Goal: Task Accomplishment & Management: Manage account settings

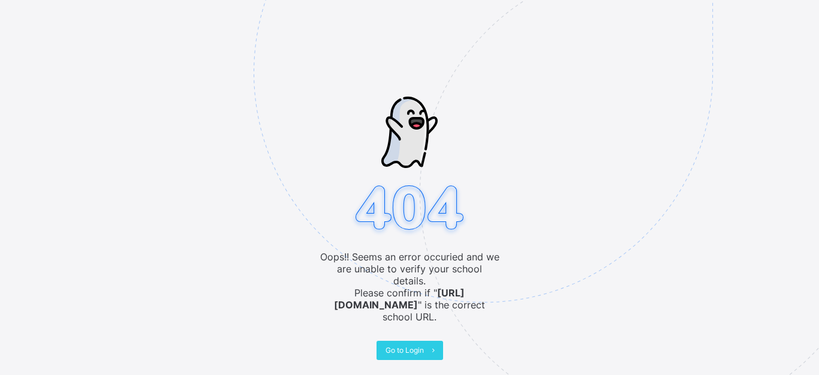
scroll to position [32, 0]
click at [401, 352] on span "Go to Login" at bounding box center [404, 349] width 38 height 9
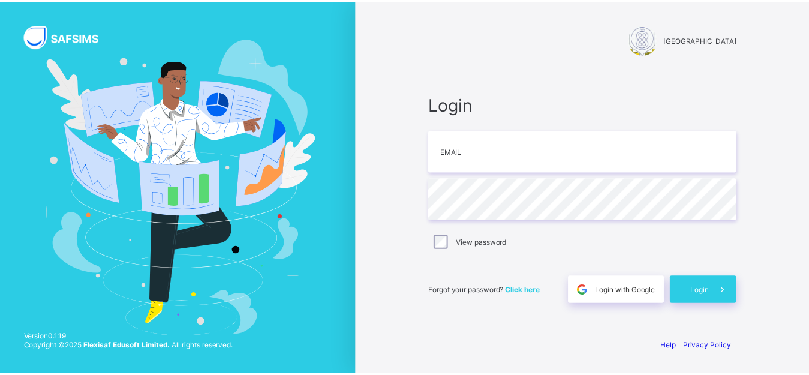
scroll to position [32, 0]
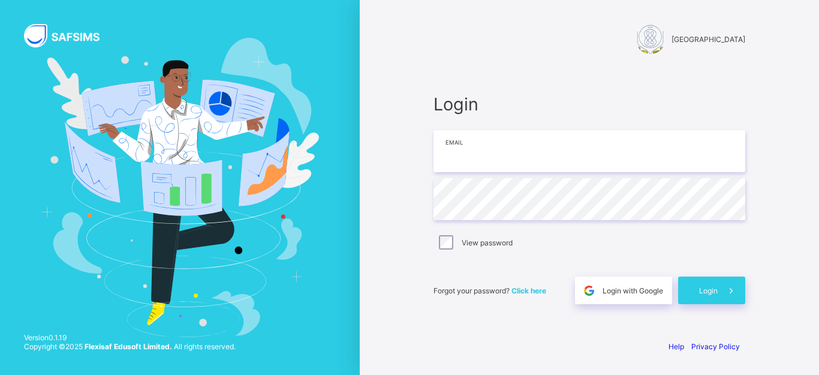
type input "**********"
click at [707, 293] on span "Login" at bounding box center [708, 290] width 19 height 9
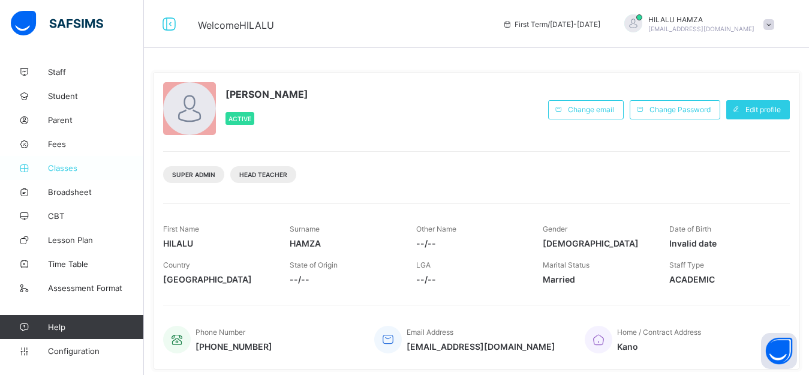
click at [61, 168] on span "Classes" at bounding box center [96, 168] width 96 height 10
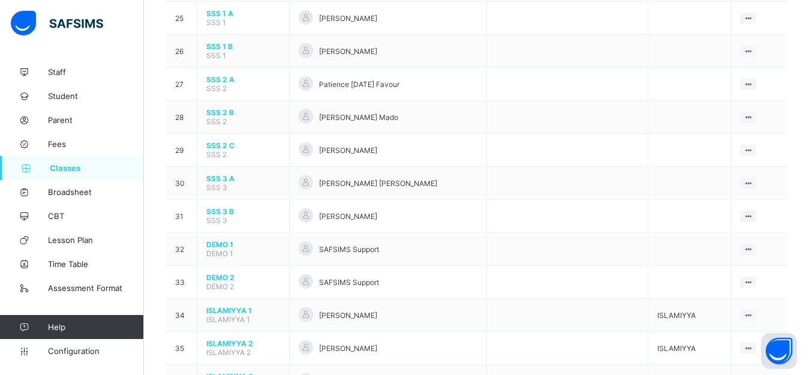
scroll to position [927, 0]
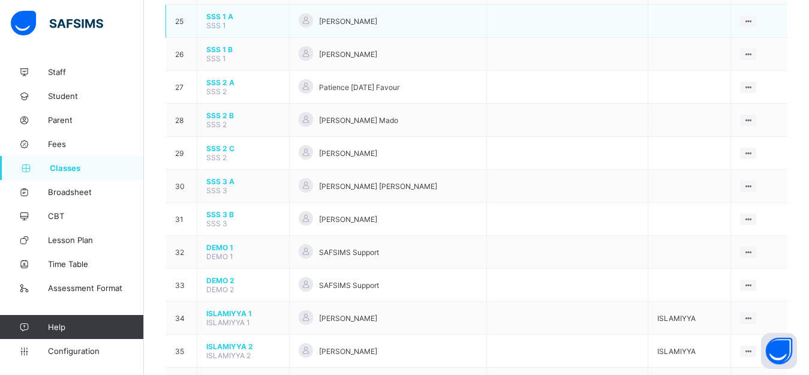
click at [220, 21] on span "SSS 1 A" at bounding box center [243, 16] width 74 height 9
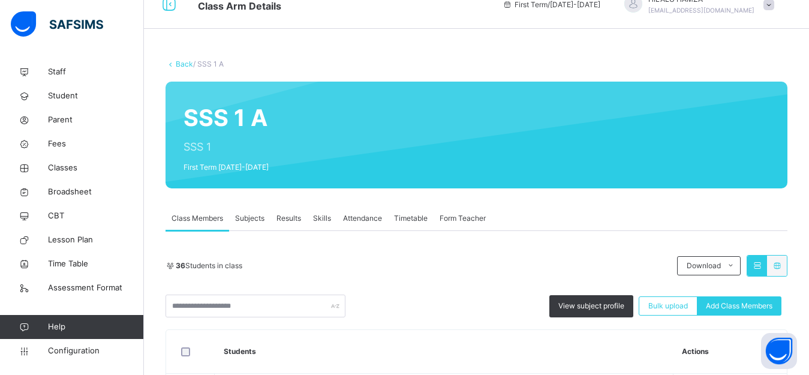
scroll to position [26, 0]
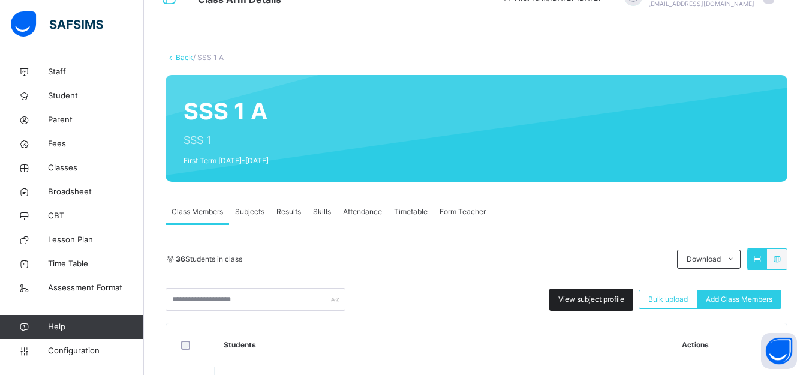
click at [586, 294] on span "View subject profile" at bounding box center [591, 299] width 66 height 11
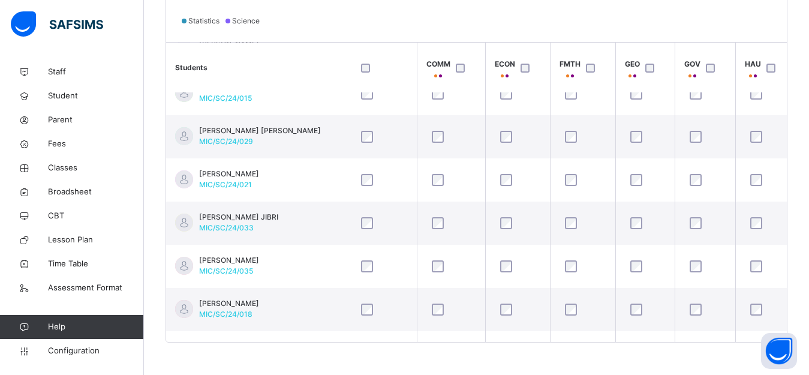
scroll to position [327, 605]
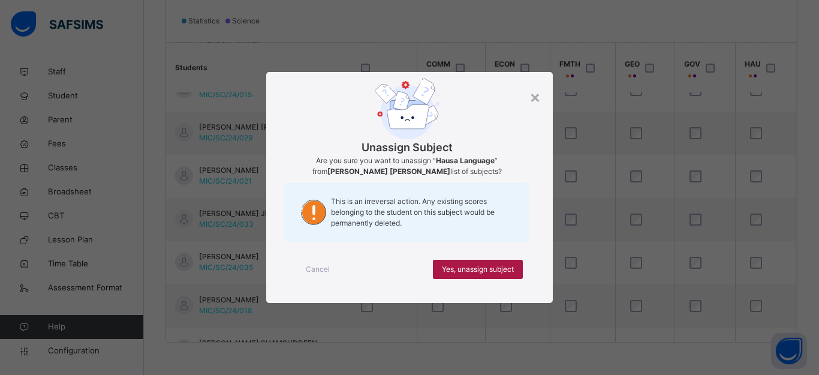
click at [503, 267] on span "Yes, unassign subject" at bounding box center [478, 269] width 72 height 11
click at [490, 266] on span "Yes, unassign subject" at bounding box center [478, 269] width 72 height 11
click at [498, 273] on span "Yes, unassign subject" at bounding box center [478, 269] width 72 height 11
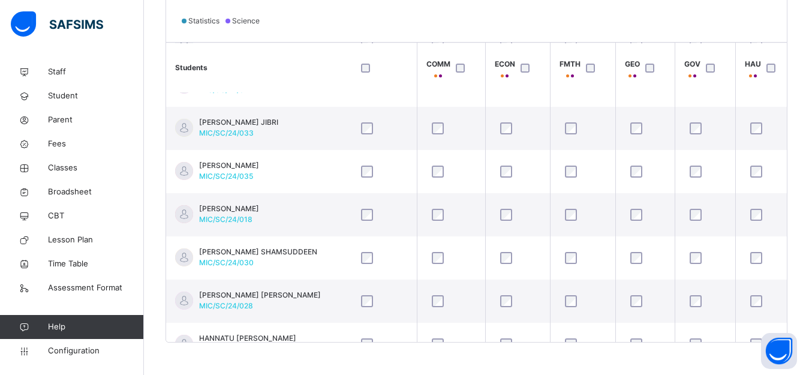
scroll to position [451, 605]
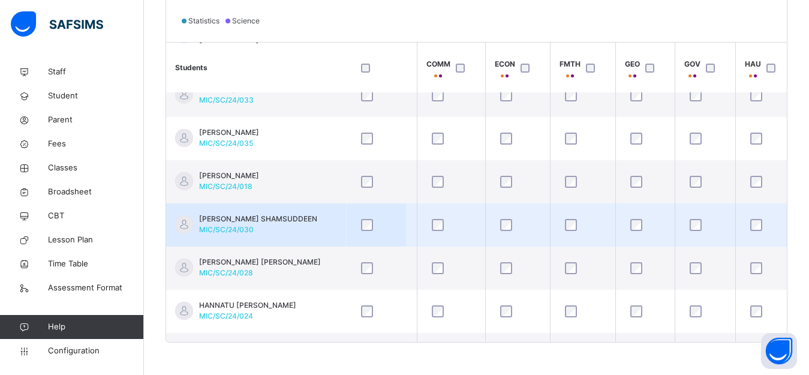
click at [0, 0] on div "× Cancel Done" at bounding box center [0, 0] width 0 height 0
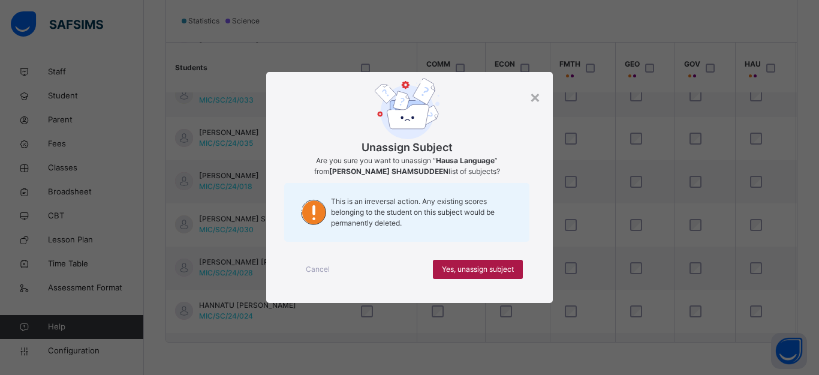
click at [474, 270] on span "Yes, unassign subject" at bounding box center [478, 269] width 72 height 11
click at [501, 270] on span "Yes, unassign subject" at bounding box center [478, 269] width 72 height 11
click at [472, 266] on span "Yes, unassign subject" at bounding box center [478, 269] width 72 height 11
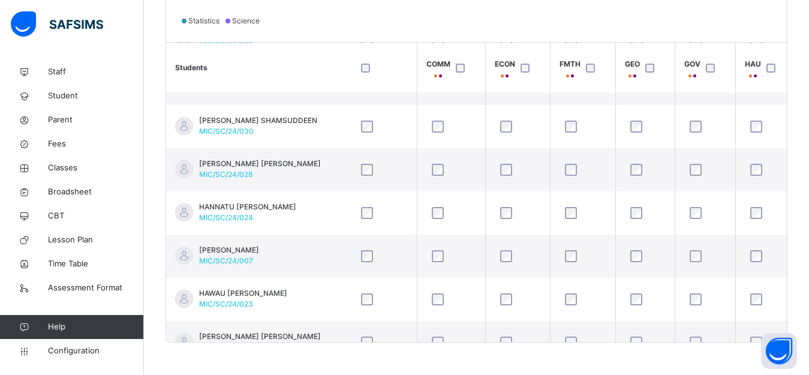
scroll to position [643, 605]
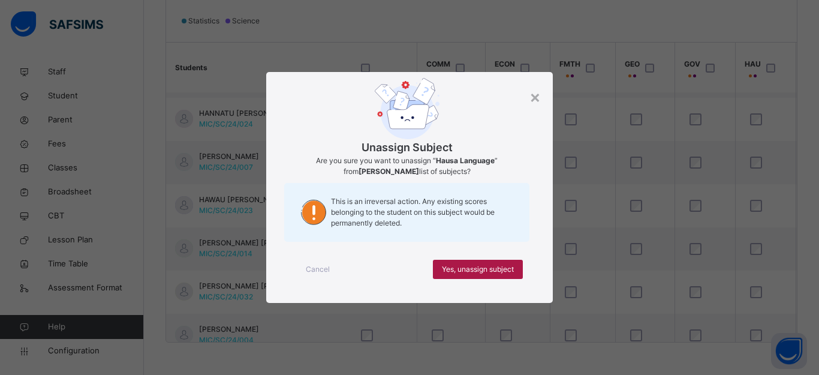
click at [487, 265] on span "Yes, unassign subject" at bounding box center [478, 269] width 72 height 11
click at [474, 269] on span "Yes, unassign subject" at bounding box center [478, 269] width 72 height 11
click at [492, 272] on span "Yes, unassign subject" at bounding box center [478, 269] width 72 height 11
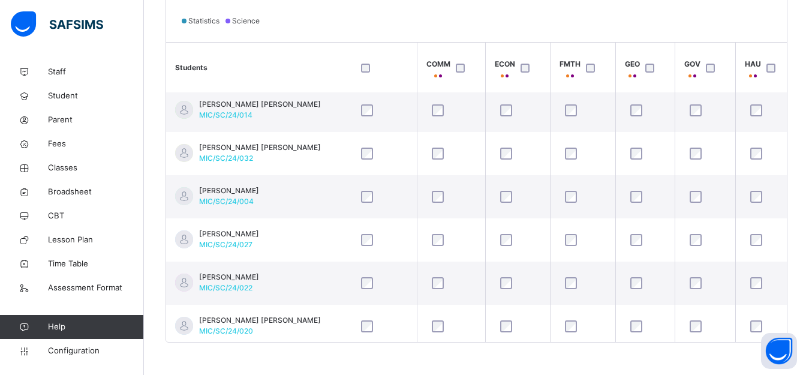
scroll to position [787, 605]
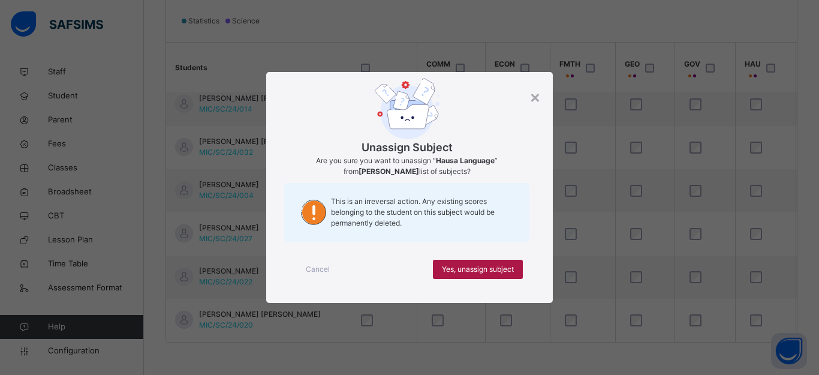
click at [486, 265] on span "Yes, unassign subject" at bounding box center [478, 269] width 72 height 11
click at [486, 270] on span "Yes, unassign subject" at bounding box center [478, 269] width 72 height 11
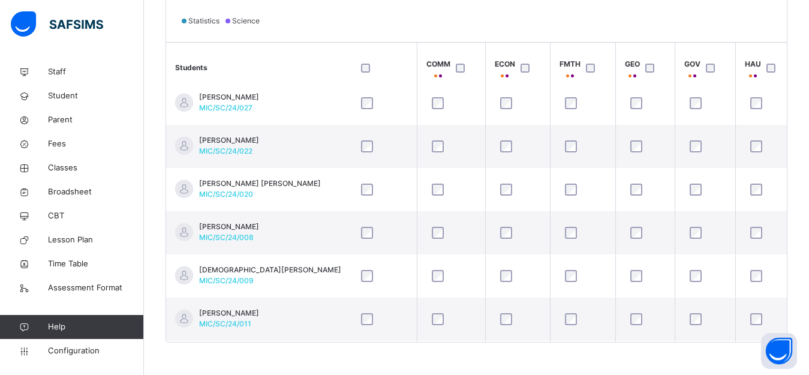
scroll to position [950, 605]
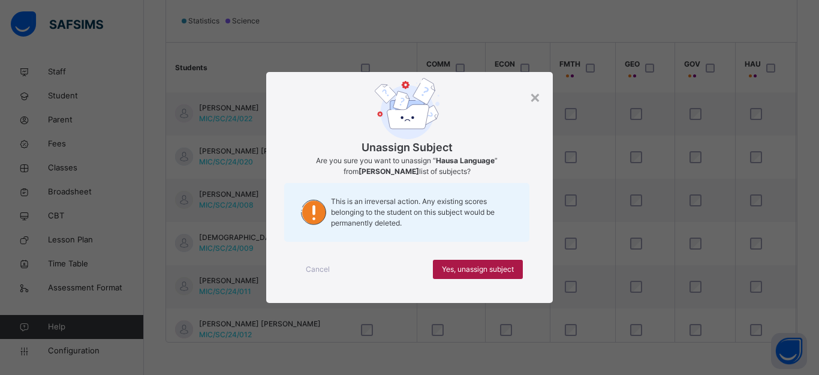
click at [484, 269] on span "Yes, unassign subject" at bounding box center [478, 269] width 72 height 11
click at [487, 270] on span "Yes, unassign subject" at bounding box center [478, 269] width 72 height 11
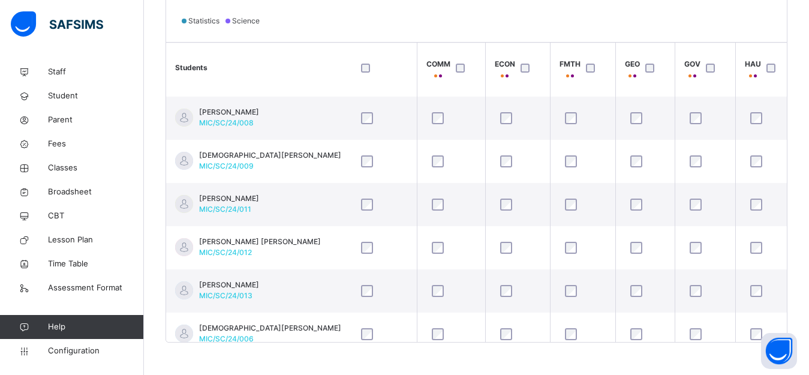
scroll to position [1132, 605]
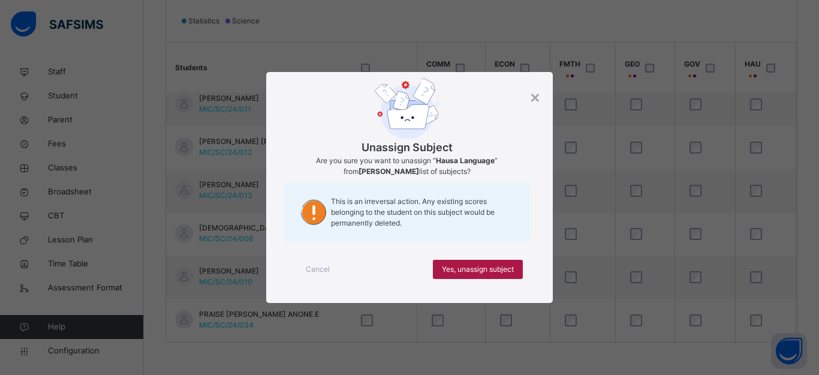
click at [484, 267] on span "Yes, unassign subject" at bounding box center [478, 269] width 72 height 11
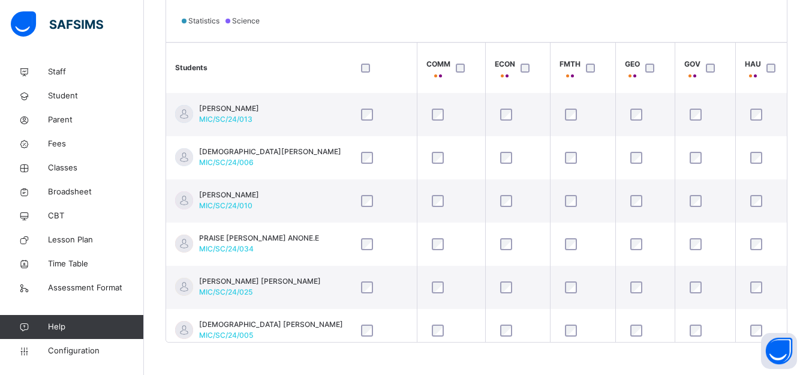
scroll to position [1242, 605]
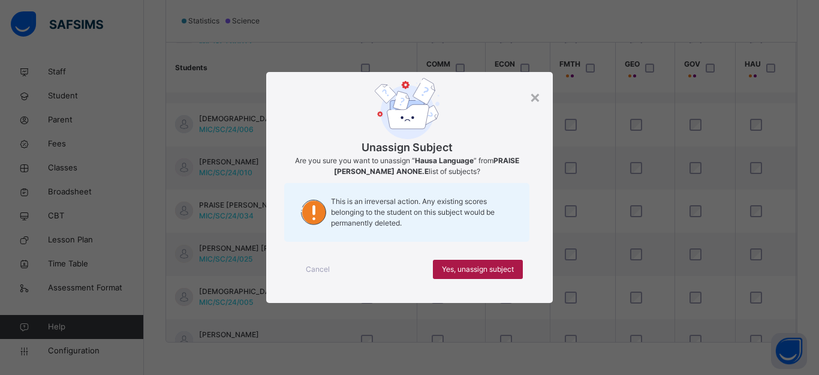
click at [480, 267] on span "Yes, unassign subject" at bounding box center [478, 269] width 72 height 11
click at [467, 267] on span "Yes, unassign subject" at bounding box center [478, 269] width 72 height 11
click at [496, 269] on span "Yes, unassign subject" at bounding box center [478, 269] width 72 height 11
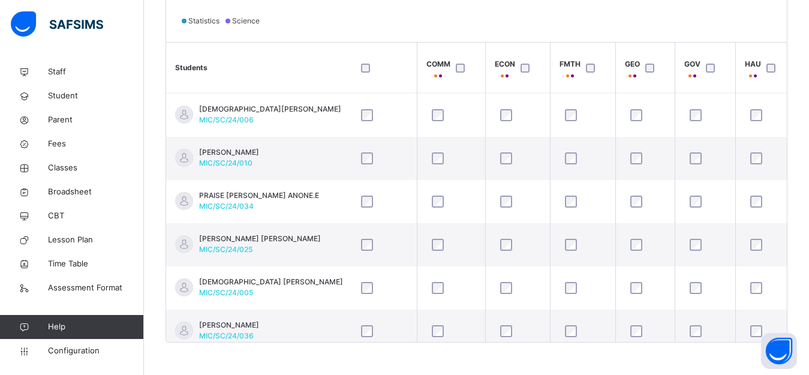
scroll to position [1310, 605]
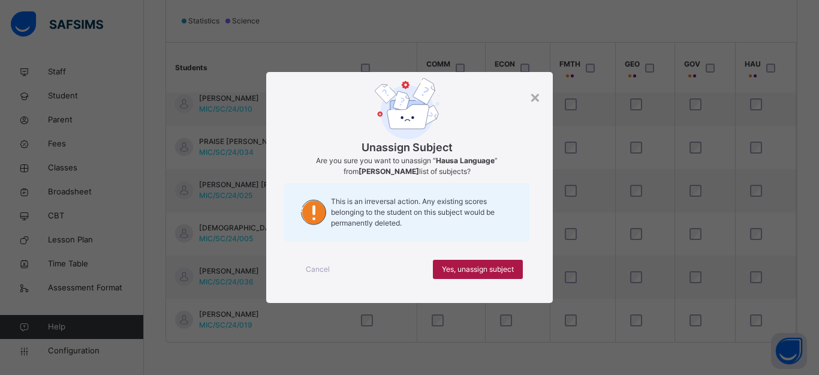
click at [498, 268] on span "Yes, unassign subject" at bounding box center [478, 269] width 72 height 11
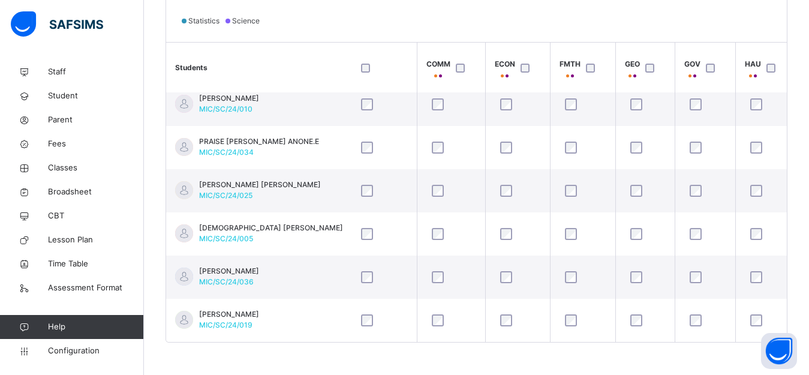
scroll to position [224, 0]
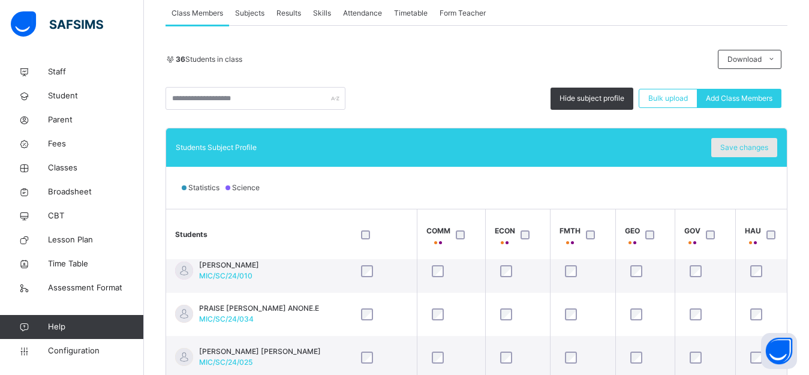
click at [746, 146] on span "Save changes" at bounding box center [744, 147] width 48 height 11
click at [752, 147] on span "Save changes" at bounding box center [744, 147] width 48 height 11
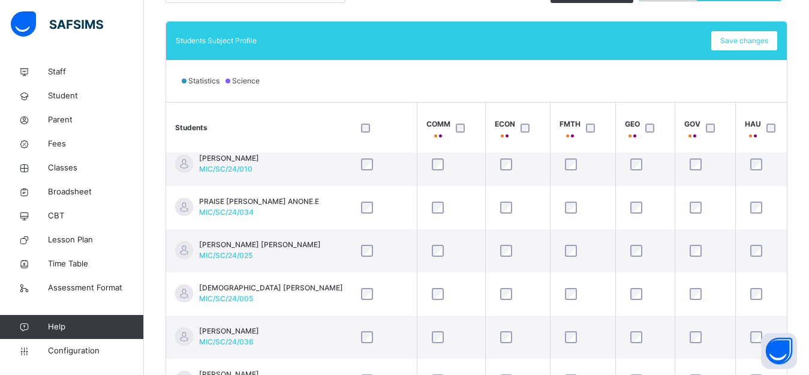
scroll to position [332, 0]
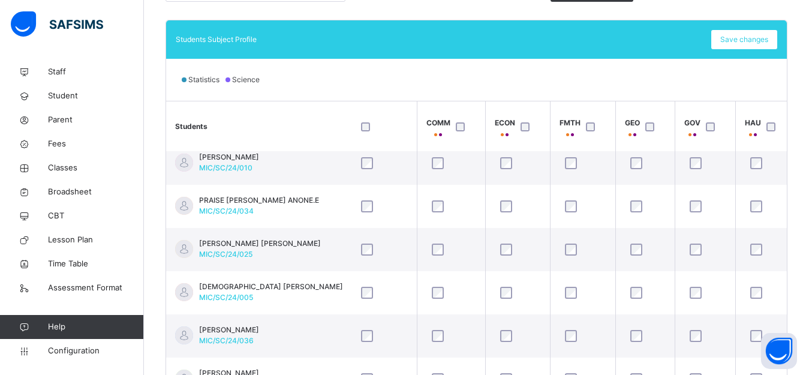
click at [772, 94] on div "Statistics Science" at bounding box center [476, 80] width 620 height 42
click at [521, 69] on div "Statistics Science" at bounding box center [476, 80] width 620 height 42
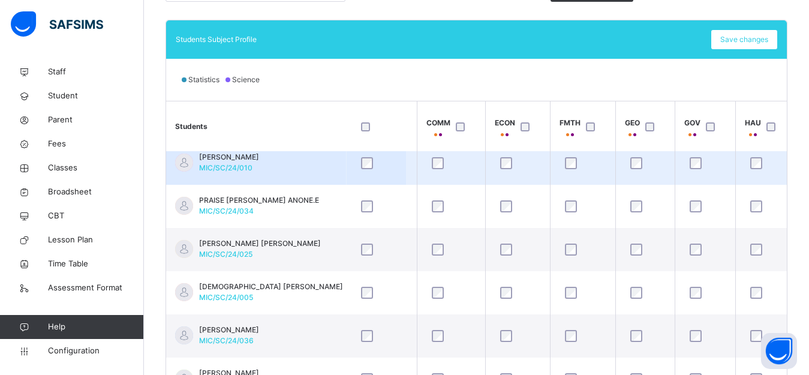
click at [302, 168] on td "MUHAMMAD ZUBAIR BILAL MIC/SC/24/010" at bounding box center [256, 162] width 180 height 43
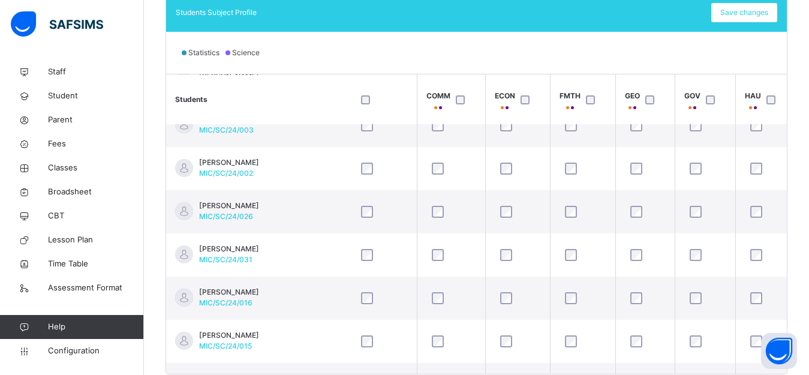
scroll to position [355, 605]
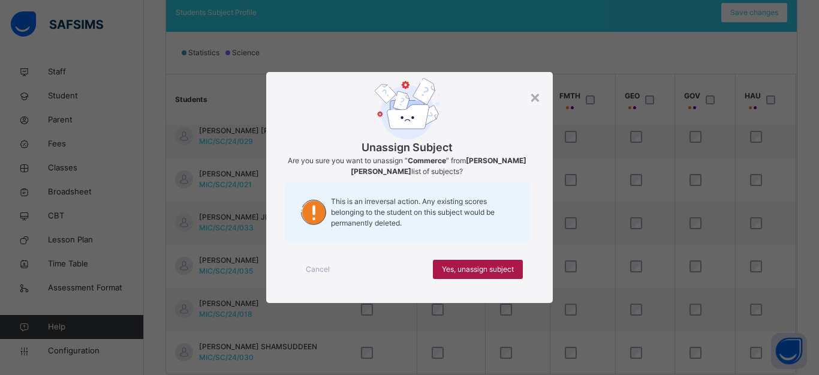
click at [474, 270] on span "Yes, unassign subject" at bounding box center [478, 269] width 72 height 11
click at [469, 264] on span "Yes, unassign subject" at bounding box center [478, 269] width 72 height 11
click at [448, 269] on span "Yes, unassign subject" at bounding box center [478, 269] width 72 height 11
click at [453, 269] on span "Yes, unassign subject" at bounding box center [478, 269] width 72 height 11
click at [464, 266] on span "Yes, unassign subject" at bounding box center [478, 269] width 72 height 11
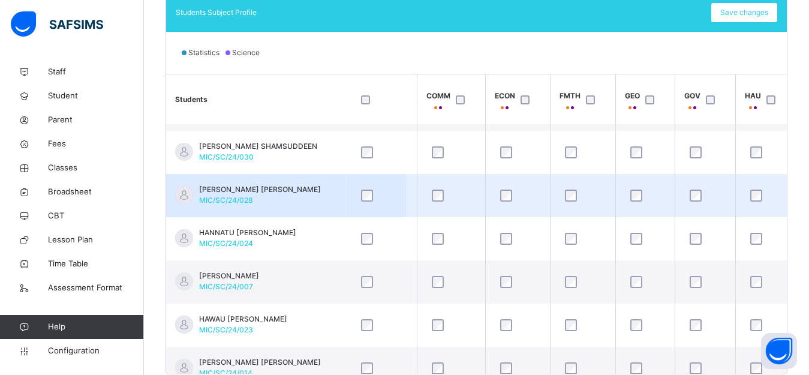
scroll to position [559, 605]
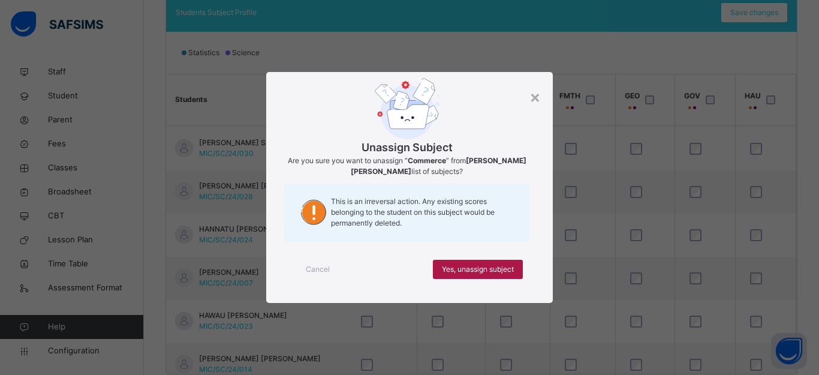
click at [455, 264] on span "Yes, unassign subject" at bounding box center [478, 269] width 72 height 11
click at [459, 264] on span "Yes, unassign subject" at bounding box center [478, 269] width 72 height 11
click at [462, 264] on span "Yes, unassign subject" at bounding box center [478, 269] width 72 height 11
click at [447, 270] on span "Yes, unassign subject" at bounding box center [478, 269] width 72 height 11
click at [496, 265] on span "Yes, unassign subject" at bounding box center [478, 269] width 72 height 11
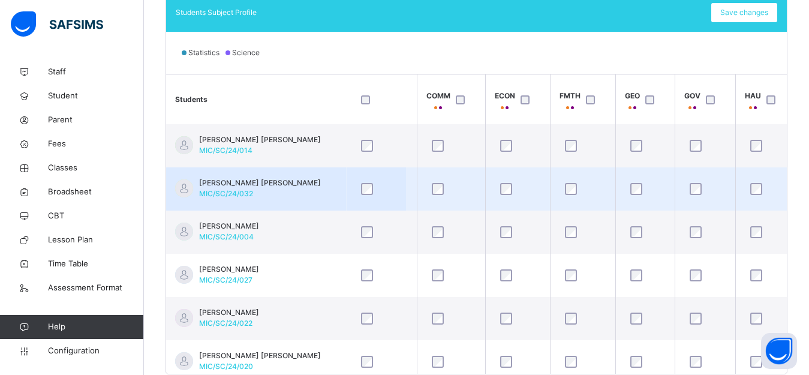
scroll to position [791, 605]
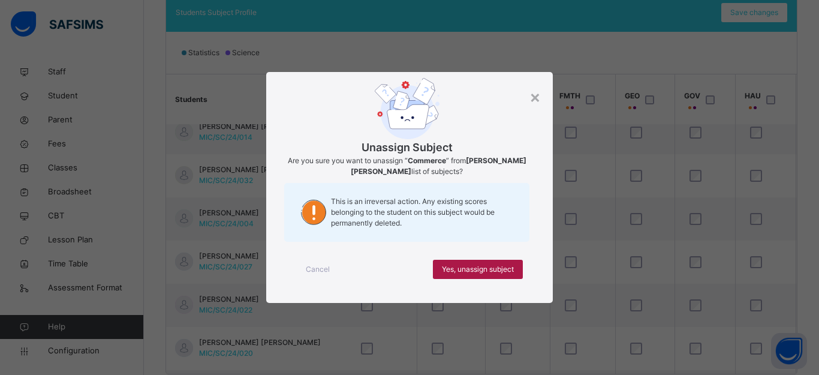
click at [465, 267] on span "Yes, unassign subject" at bounding box center [478, 269] width 72 height 11
click at [457, 267] on span "Yes, unassign subject" at bounding box center [478, 269] width 72 height 11
click at [454, 263] on div "Yes, unassign subject" at bounding box center [478, 269] width 90 height 19
click at [450, 269] on span "Yes, unassign subject" at bounding box center [478, 269] width 72 height 11
click at [460, 266] on span "Yes, unassign subject" at bounding box center [478, 269] width 72 height 11
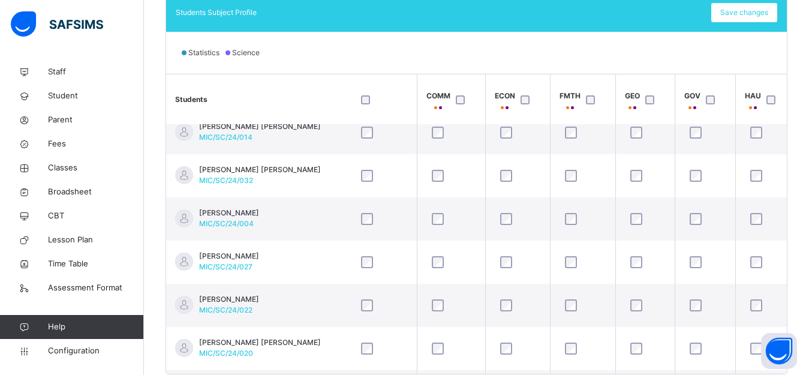
scroll to position [885, 605]
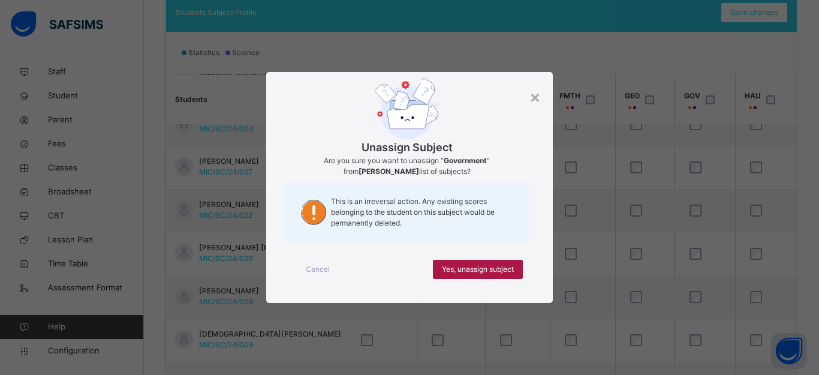
click at [496, 265] on span "Yes, unassign subject" at bounding box center [478, 269] width 72 height 11
click at [456, 264] on span "Yes, unassign subject" at bounding box center [478, 269] width 72 height 11
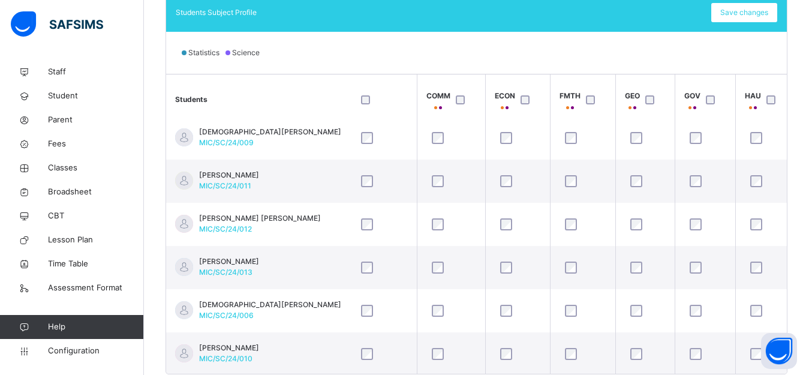
scroll to position [1131, 605]
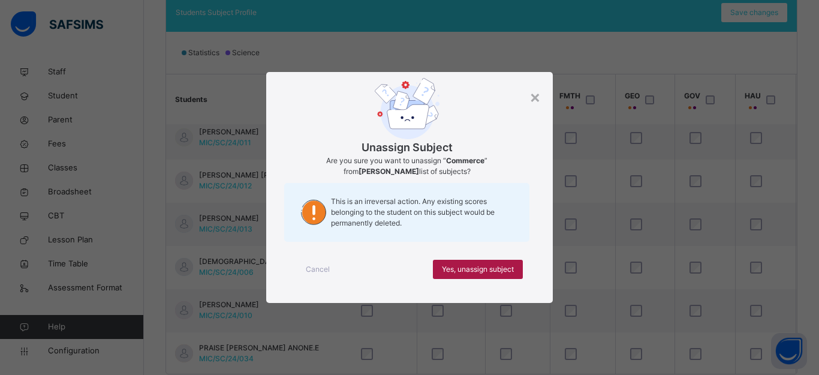
click at [487, 267] on span "Yes, unassign subject" at bounding box center [478, 269] width 72 height 11
click at [456, 267] on span "Yes, unassign subject" at bounding box center [478, 269] width 72 height 11
click at [442, 270] on span "Yes, unassign subject" at bounding box center [478, 269] width 72 height 11
click at [456, 268] on span "Yes, unassign subject" at bounding box center [478, 269] width 72 height 11
click at [507, 267] on span "Yes, unassign subject" at bounding box center [478, 269] width 72 height 11
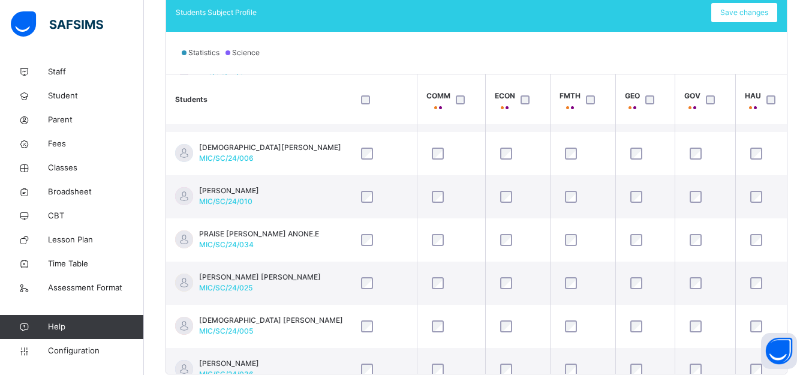
scroll to position [1310, 605]
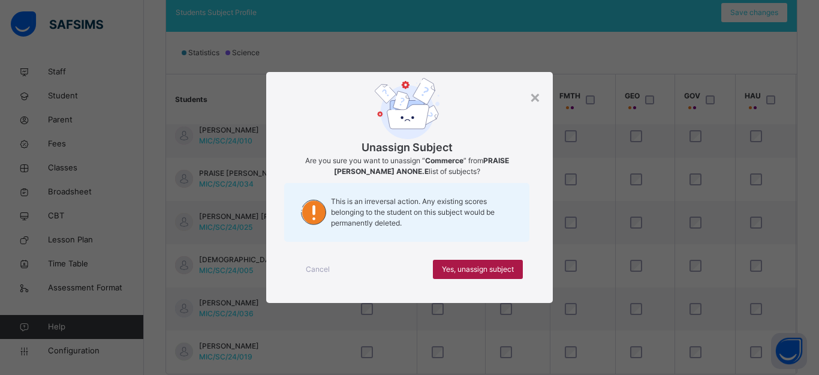
click at [475, 266] on span "Yes, unassign subject" at bounding box center [478, 269] width 72 height 11
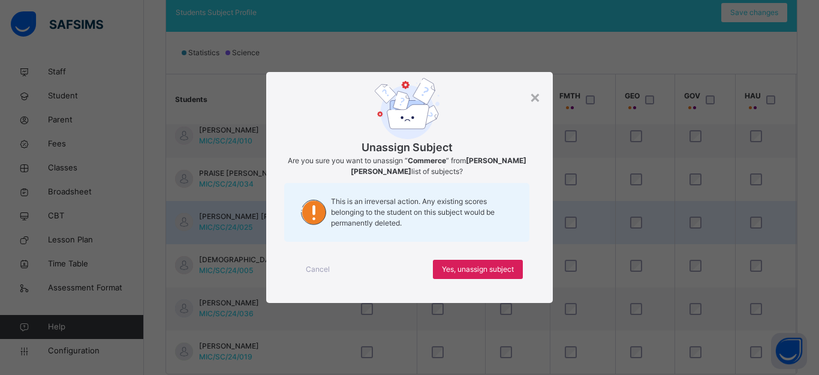
click at [436, 218] on span "This is an irreversal action. Any existing scores belonging to the student on t…" at bounding box center [424, 212] width 186 height 32
click at [466, 267] on span "Yes, unassign subject" at bounding box center [478, 269] width 72 height 11
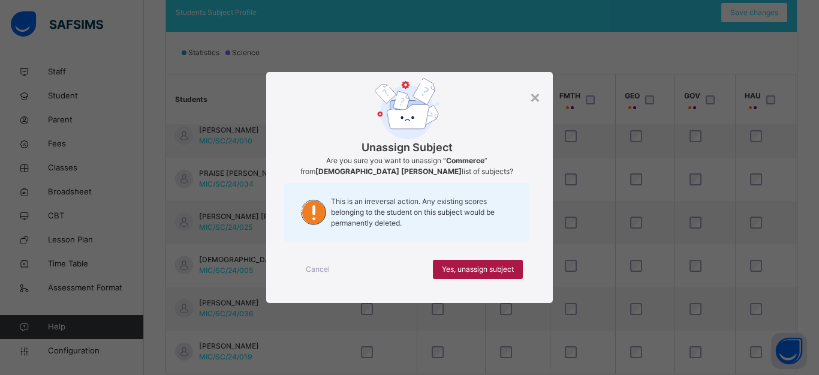
click at [454, 269] on span "Yes, unassign subject" at bounding box center [478, 269] width 72 height 11
click at [464, 269] on span "Yes, unassign subject" at bounding box center [478, 269] width 72 height 11
click at [499, 266] on span "Yes, unassign subject" at bounding box center [478, 269] width 72 height 11
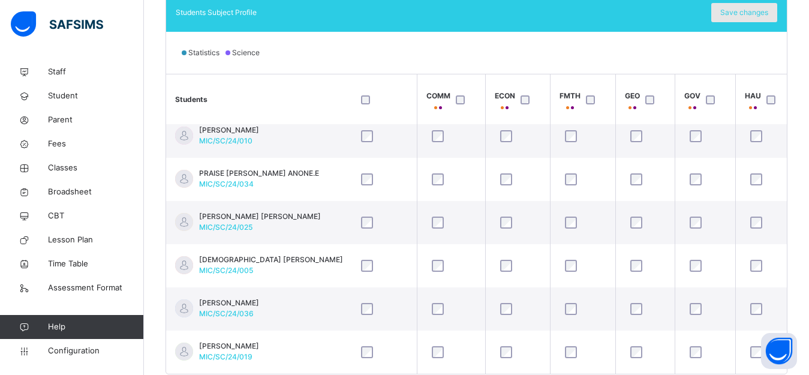
click at [755, 11] on span "Save changes" at bounding box center [744, 12] width 48 height 11
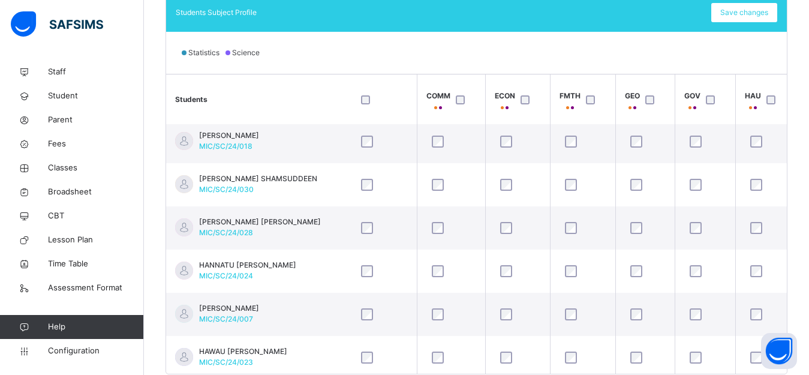
scroll to position [483, 605]
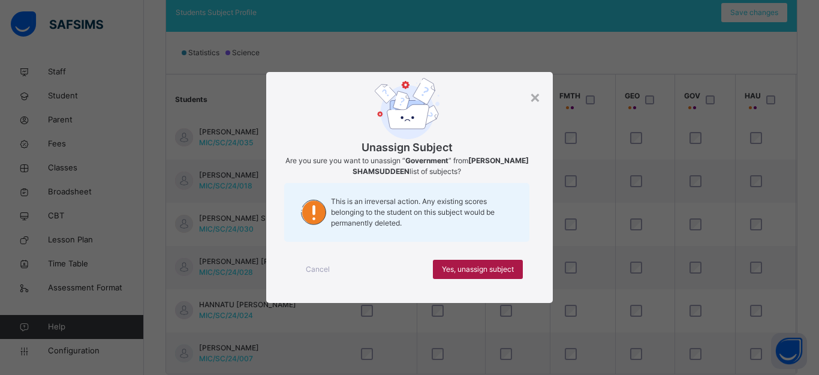
click at [468, 266] on span "Yes, unassign subject" at bounding box center [478, 269] width 72 height 11
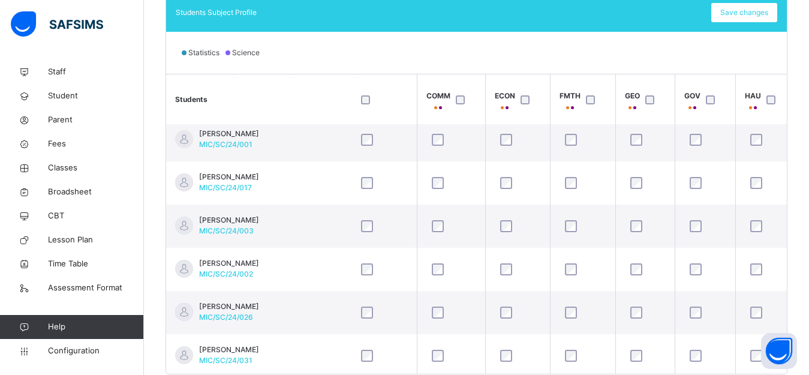
scroll to position [10, 605]
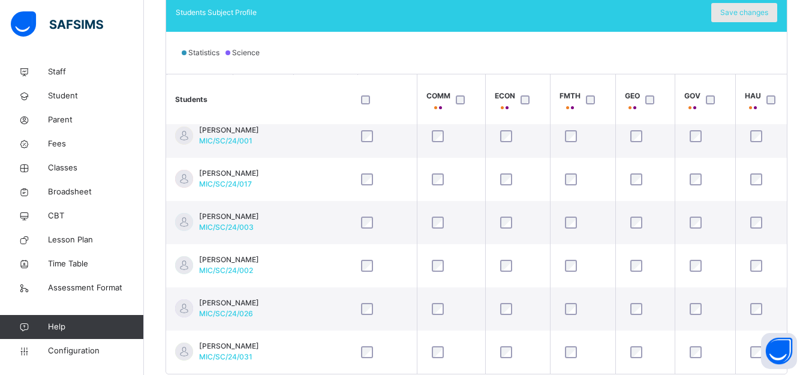
click at [746, 10] on span "Save changes" at bounding box center [744, 12] width 48 height 11
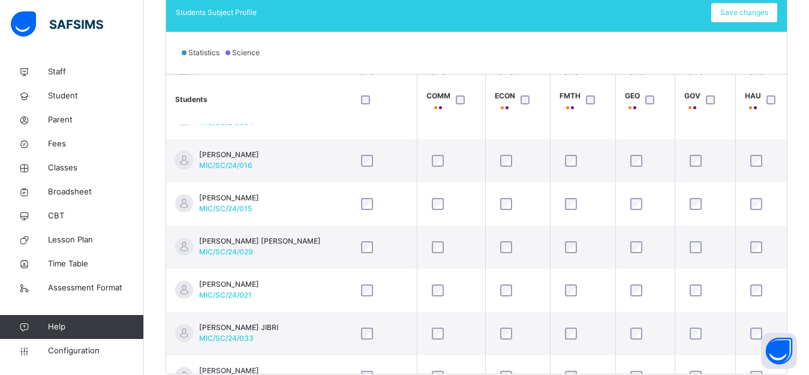
scroll to position [248, 605]
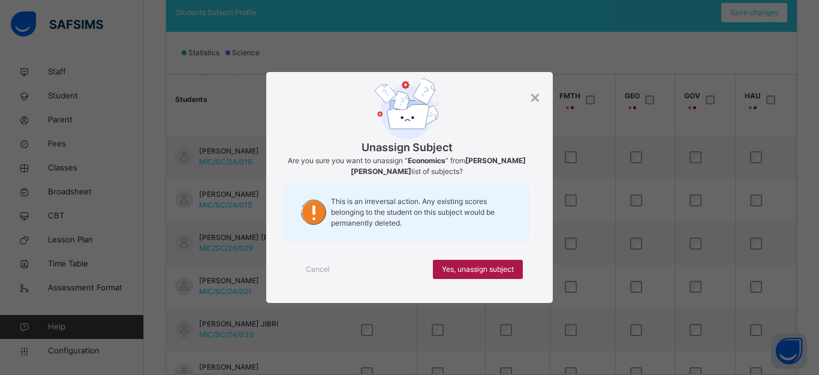
click at [490, 269] on span "Yes, unassign subject" at bounding box center [478, 269] width 72 height 11
click at [494, 267] on span "Yes, unassign subject" at bounding box center [478, 269] width 72 height 11
click at [480, 269] on span "Yes, unassign subject" at bounding box center [478, 269] width 72 height 11
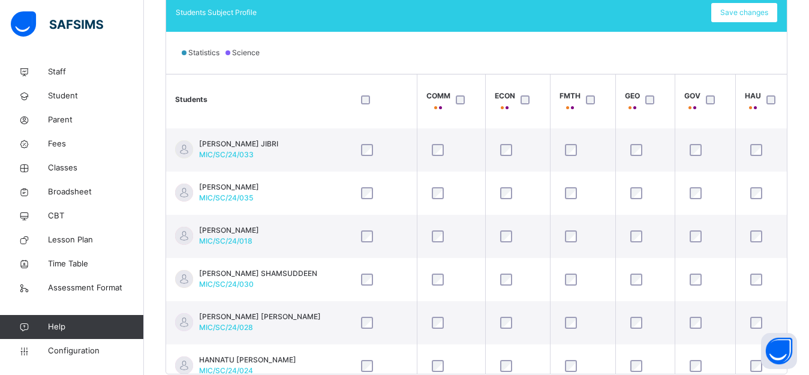
scroll to position [464, 605]
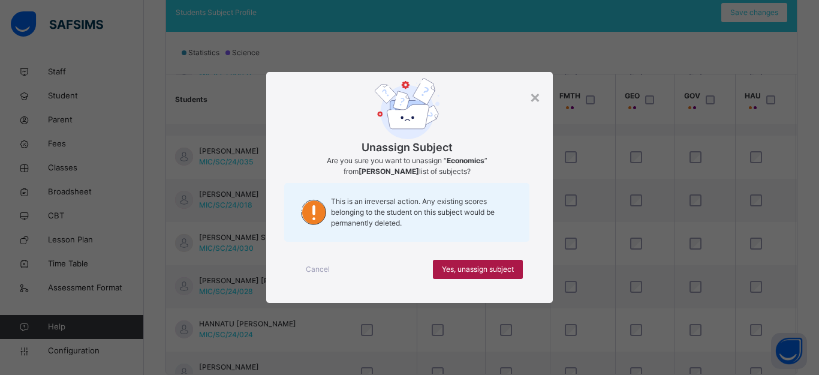
click at [498, 269] on span "Yes, unassign subject" at bounding box center [478, 269] width 72 height 11
click at [490, 263] on div "Yes, unassign subject" at bounding box center [478, 269] width 90 height 19
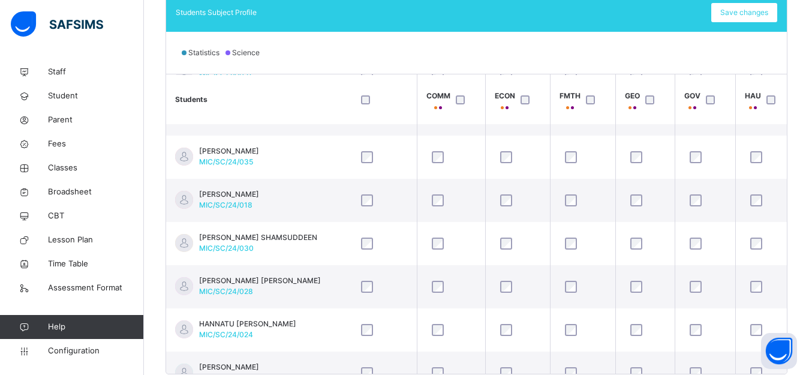
click at [507, 365] on div at bounding box center [518, 372] width 46 height 25
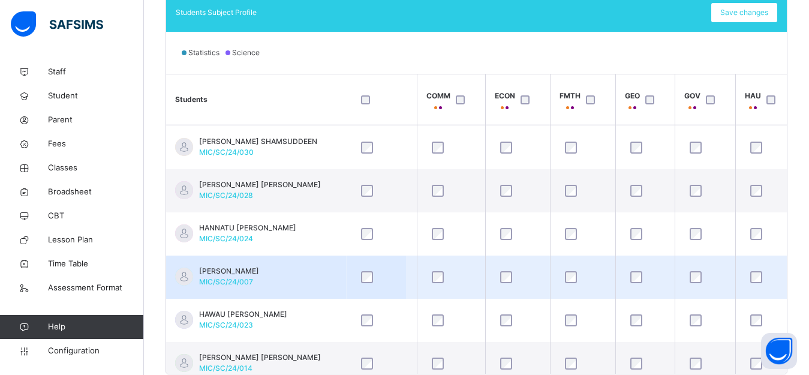
scroll to position [632, 605]
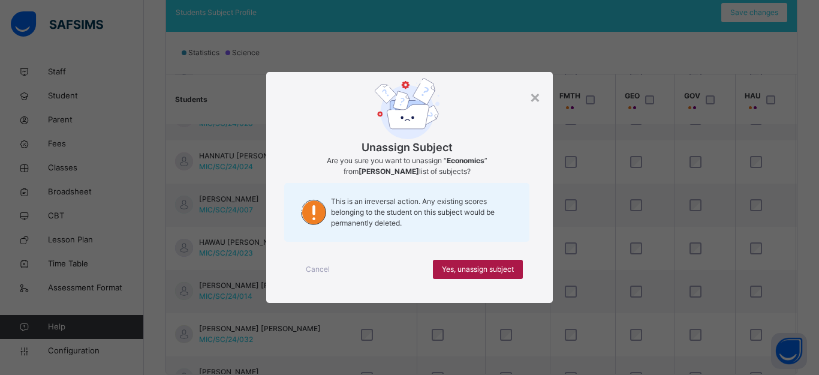
click at [491, 264] on span "Yes, unassign subject" at bounding box center [478, 269] width 72 height 11
click at [484, 266] on span "Yes, unassign subject" at bounding box center [478, 269] width 72 height 11
click at [484, 263] on div "Yes, unassign subject" at bounding box center [478, 269] width 90 height 19
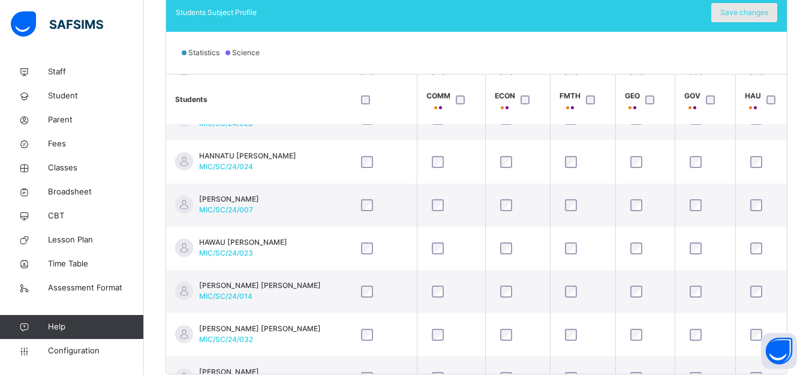
click at [747, 14] on span "Save changes" at bounding box center [744, 12] width 48 height 11
click at [751, 13] on span "Save changes" at bounding box center [744, 12] width 48 height 11
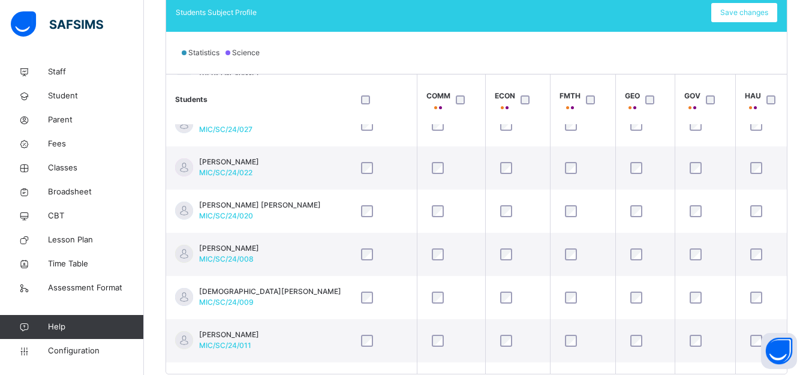
scroll to position [879, 605]
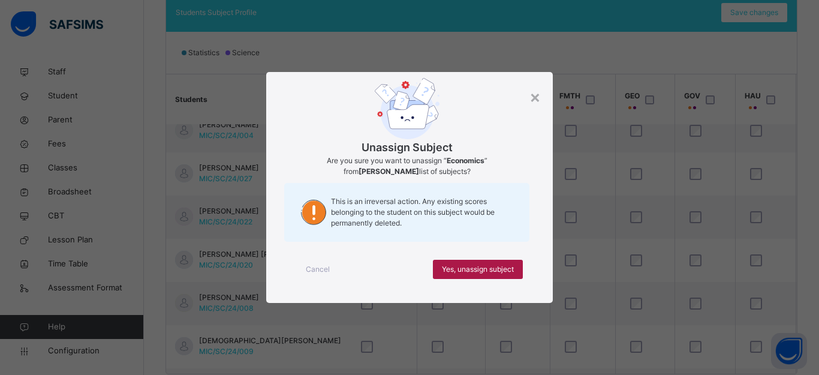
click at [479, 264] on span "Yes, unassign subject" at bounding box center [478, 269] width 72 height 11
click at [504, 270] on span "Yes, unassign subject" at bounding box center [478, 269] width 72 height 11
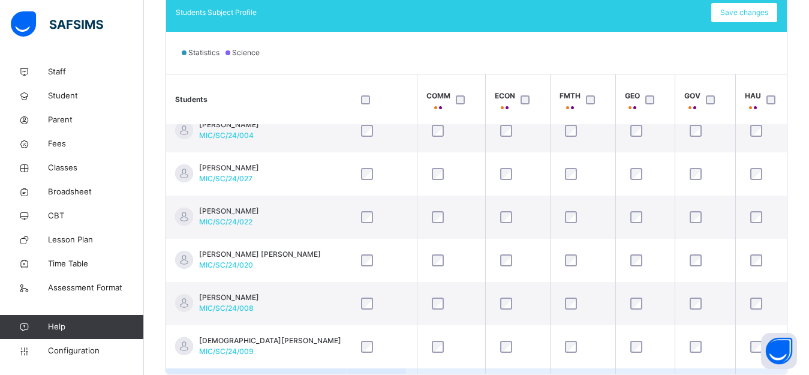
scroll to position [990, 605]
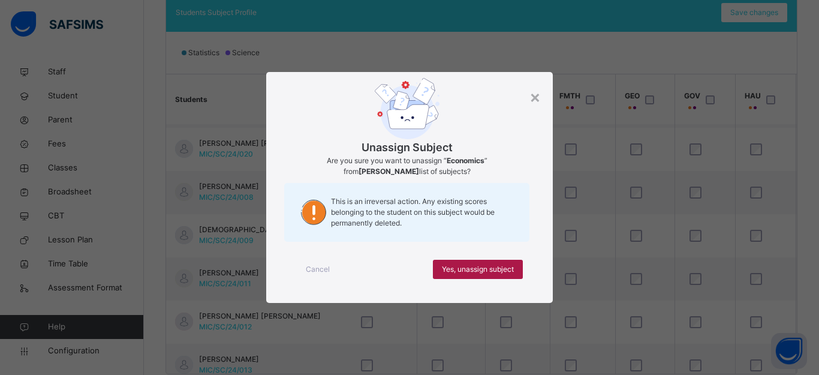
click at [496, 264] on span "Yes, unassign subject" at bounding box center [478, 269] width 72 height 11
click at [487, 270] on span "Yes, unassign subject" at bounding box center [478, 269] width 72 height 11
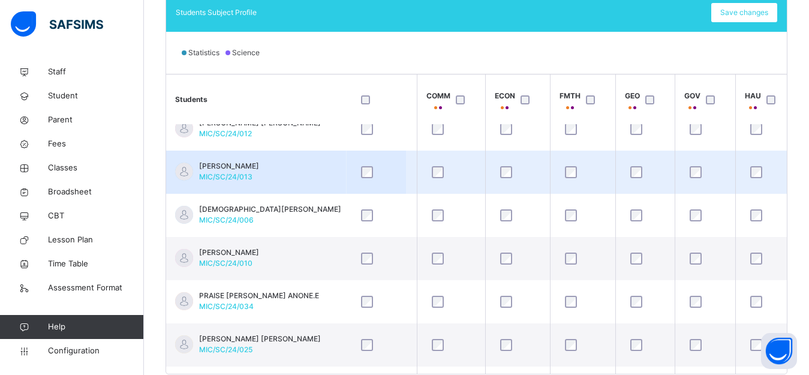
scroll to position [1189, 605]
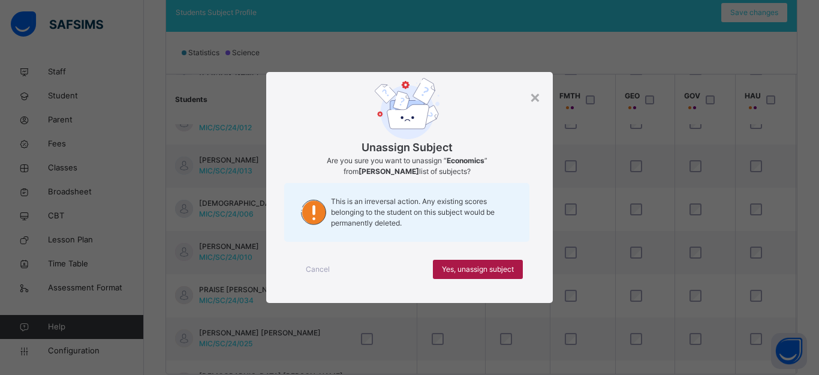
click at [488, 265] on span "Yes, unassign subject" at bounding box center [478, 269] width 72 height 11
click at [496, 270] on span "Yes, unassign subject" at bounding box center [478, 269] width 72 height 11
click at [489, 267] on span "Yes, unassign subject" at bounding box center [478, 269] width 72 height 11
click at [471, 264] on span "Yes, unassign subject" at bounding box center [478, 269] width 72 height 11
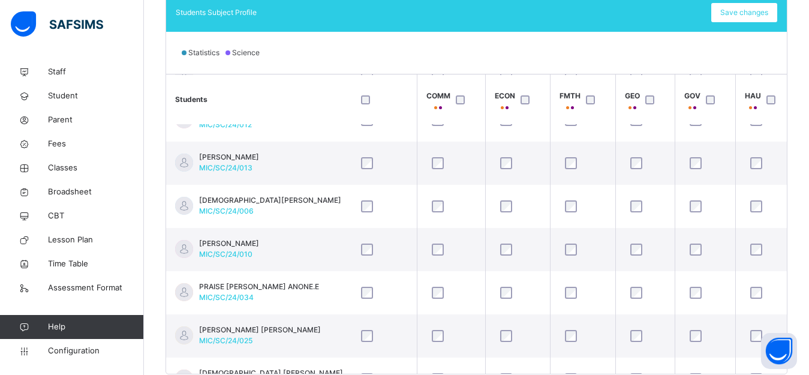
scroll to position [1228, 605]
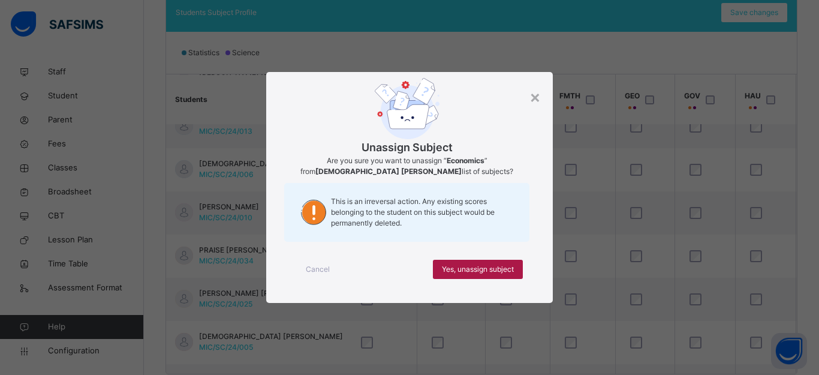
click at [487, 264] on span "Yes, unassign subject" at bounding box center [478, 269] width 72 height 11
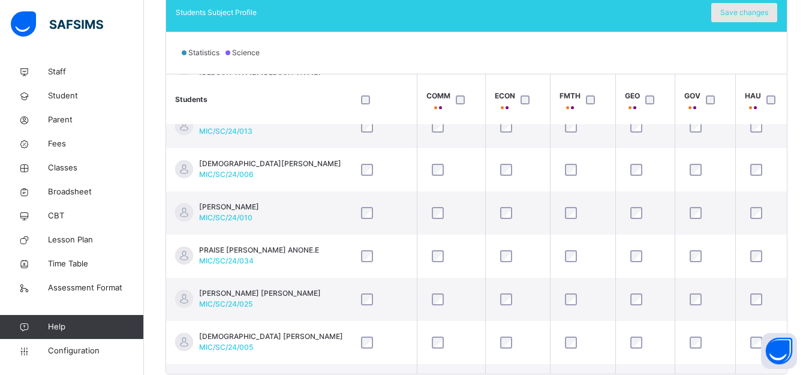
click at [746, 14] on span "Save changes" at bounding box center [744, 12] width 48 height 11
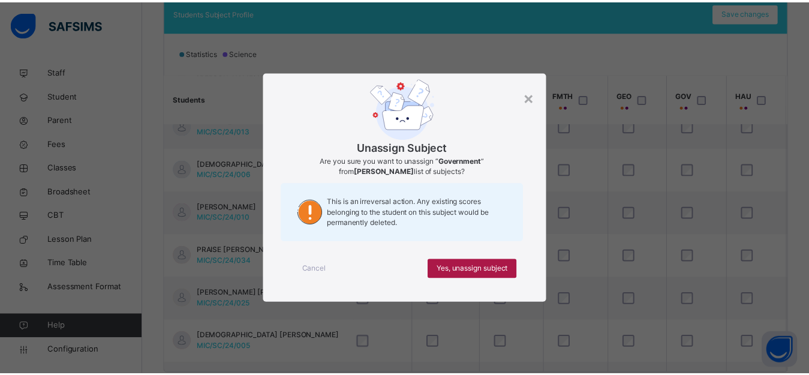
scroll to position [32, 0]
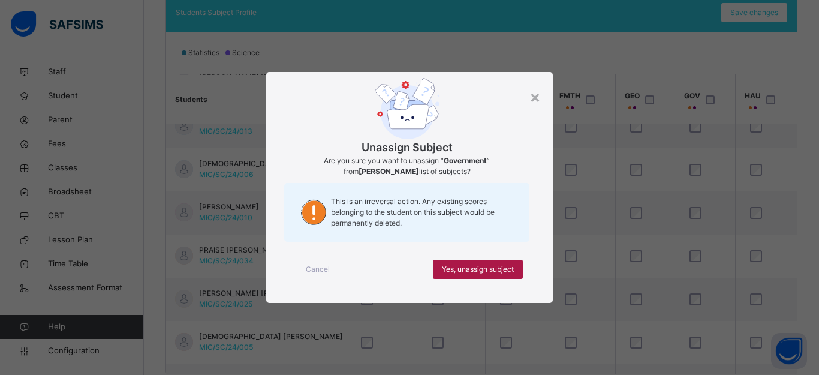
click at [479, 267] on span "Yes, unassign subject" at bounding box center [478, 269] width 72 height 11
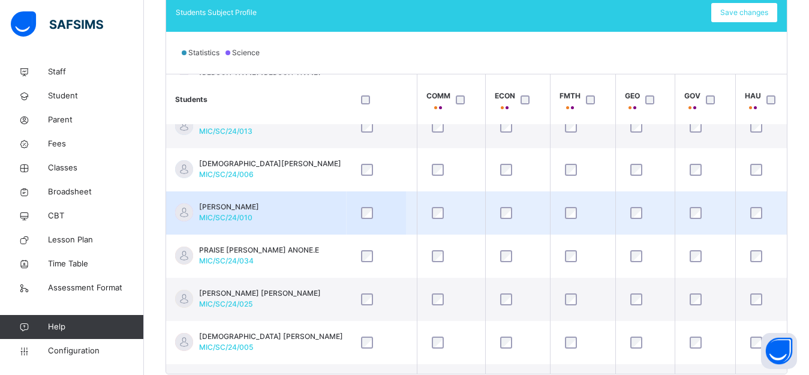
scroll to position [1228, 605]
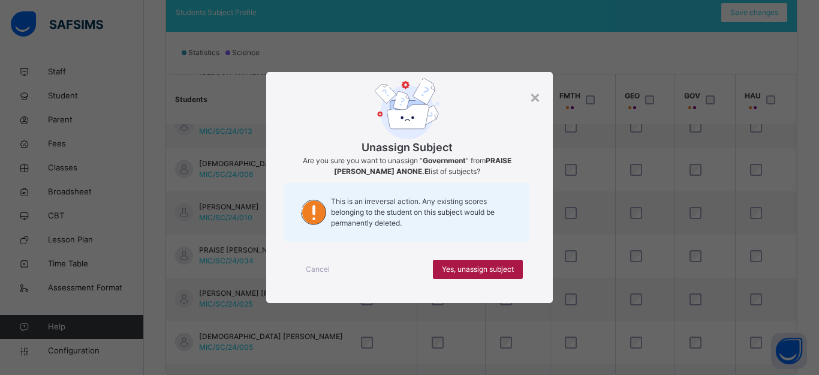
click at [487, 272] on span "Yes, unassign subject" at bounding box center [478, 269] width 72 height 11
click at [499, 269] on span "Yes, unassign subject" at bounding box center [478, 269] width 72 height 11
click at [481, 270] on span "Yes, unassign subject" at bounding box center [478, 269] width 72 height 11
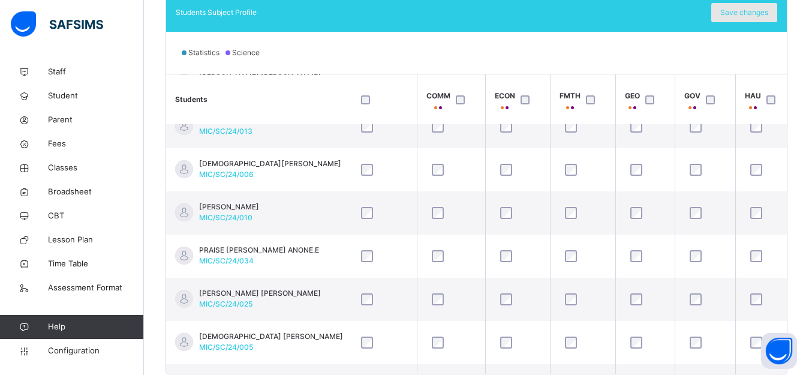
click at [742, 10] on span "Save changes" at bounding box center [744, 12] width 48 height 11
click at [798, 248] on div "Back / SSS 1 A SSS 1 A SSS 1 First Term [DATE]-[DATE] Class Members Subjects Re…" at bounding box center [476, 55] width 665 height 709
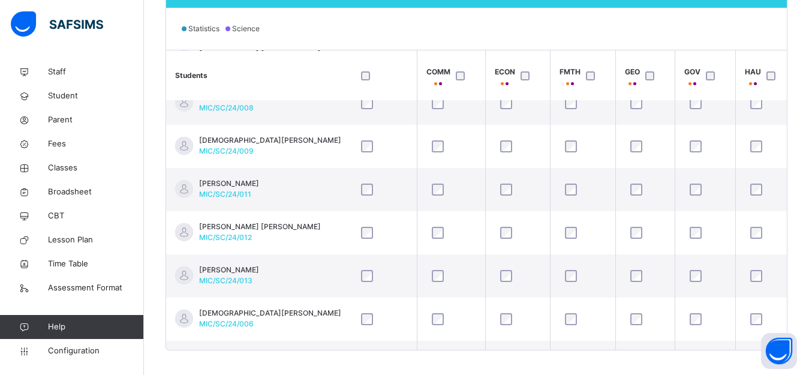
scroll to position [1052, 605]
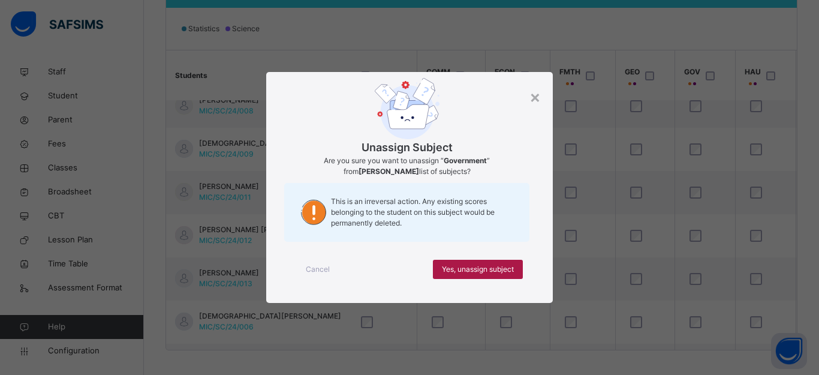
click at [481, 269] on span "Yes, unassign subject" at bounding box center [478, 269] width 72 height 11
click at [459, 271] on span "Yes, unassign subject" at bounding box center [478, 269] width 72 height 11
click at [475, 264] on span "Yes, unassign subject" at bounding box center [478, 269] width 72 height 11
click at [498, 270] on span "Yes, unassign subject" at bounding box center [478, 269] width 72 height 11
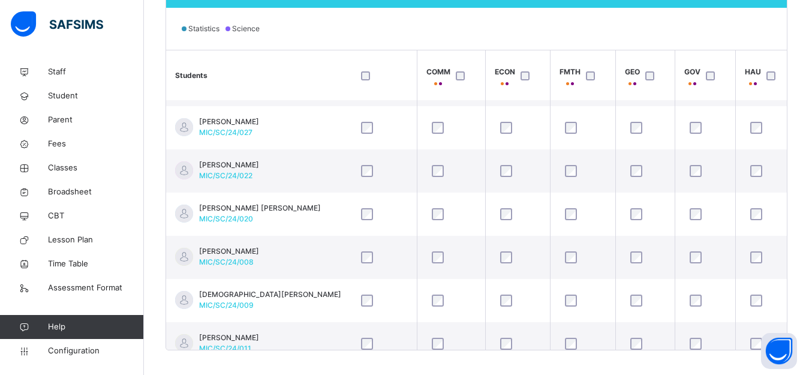
scroll to position [895, 605]
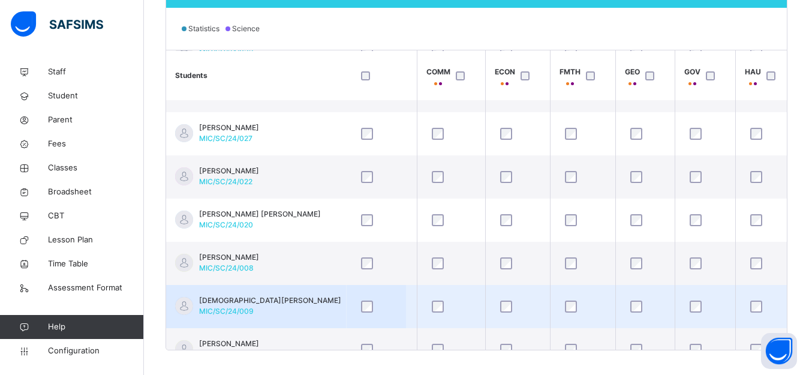
drag, startPoint x: 800, startPoint y: 221, endPoint x: 701, endPoint y: 319, distance: 139.5
click at [800, 221] on div "Back / SSS 1 A SSS 1 A SSS 1 First Term [DATE]-[DATE] Class Members Subjects Re…" at bounding box center [476, 31] width 665 height 709
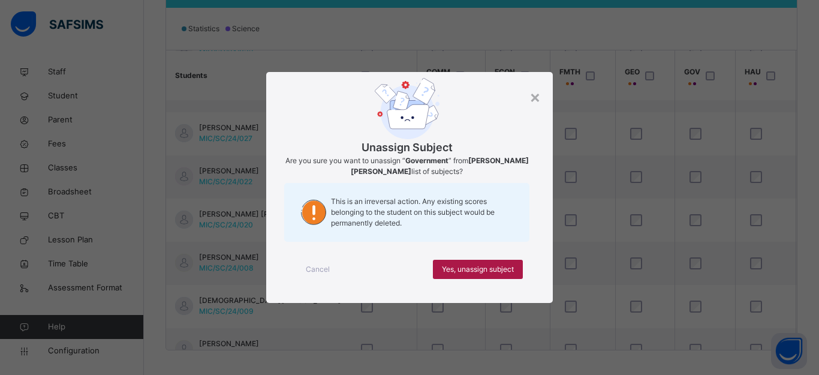
click at [495, 267] on span "Yes, unassign subject" at bounding box center [478, 269] width 72 height 11
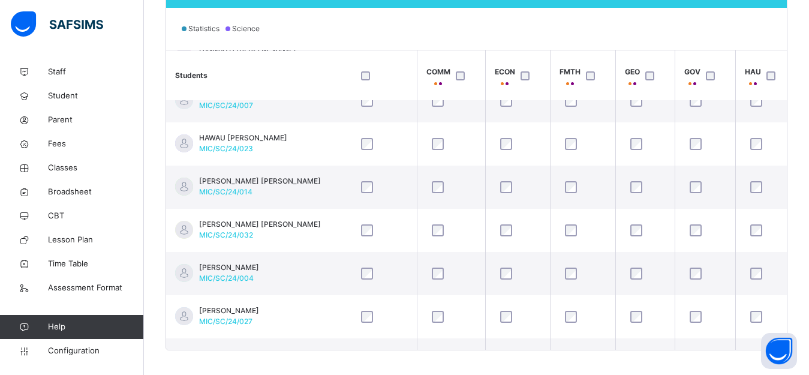
scroll to position [709, 605]
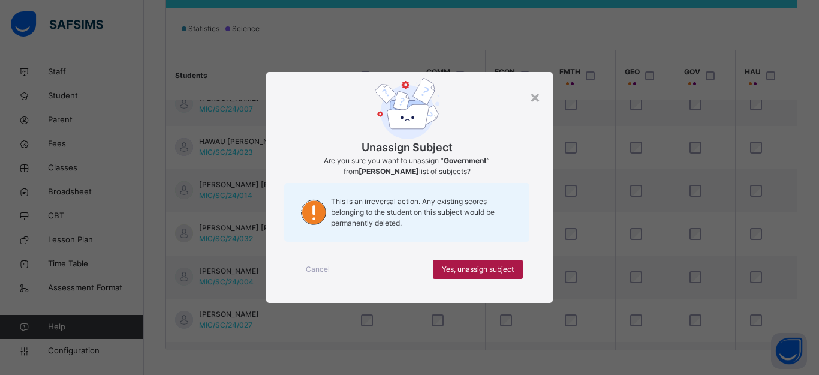
click at [467, 267] on span "Yes, unassign subject" at bounding box center [478, 269] width 72 height 11
click at [499, 265] on span "Yes, unassign subject" at bounding box center [478, 269] width 72 height 11
click at [489, 270] on span "Yes, unassign subject" at bounding box center [478, 269] width 72 height 11
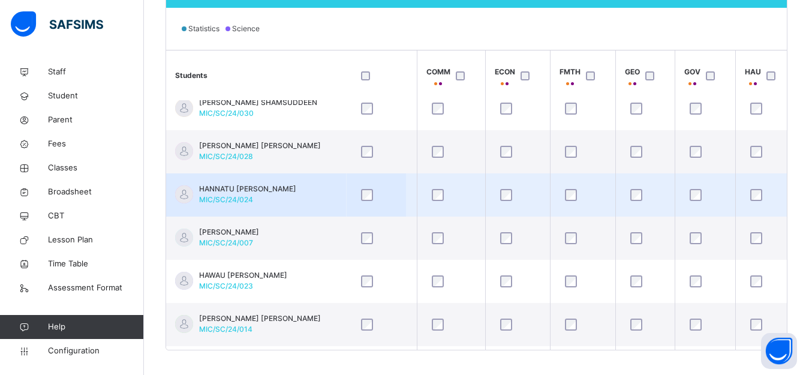
scroll to position [568, 605]
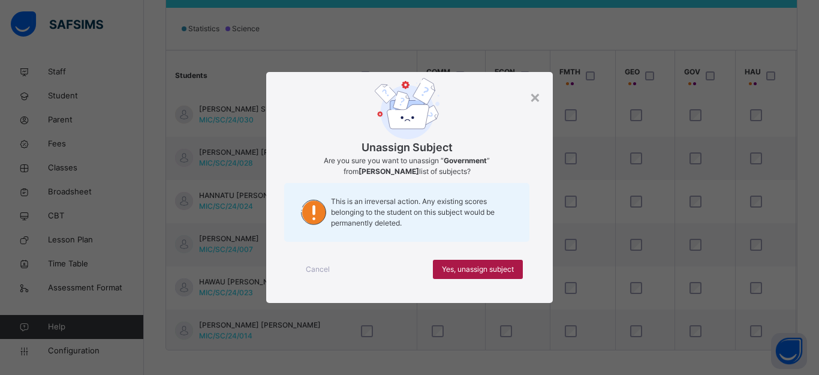
click at [507, 265] on span "Yes, unassign subject" at bounding box center [478, 269] width 72 height 11
click at [485, 267] on span "Yes, unassign subject" at bounding box center [478, 269] width 72 height 11
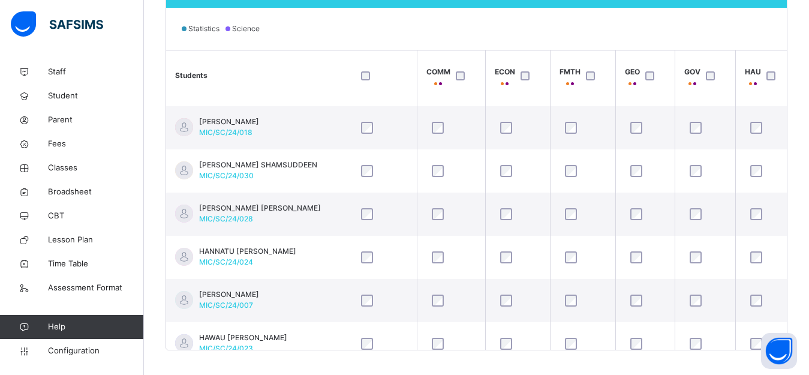
scroll to position [447, 605]
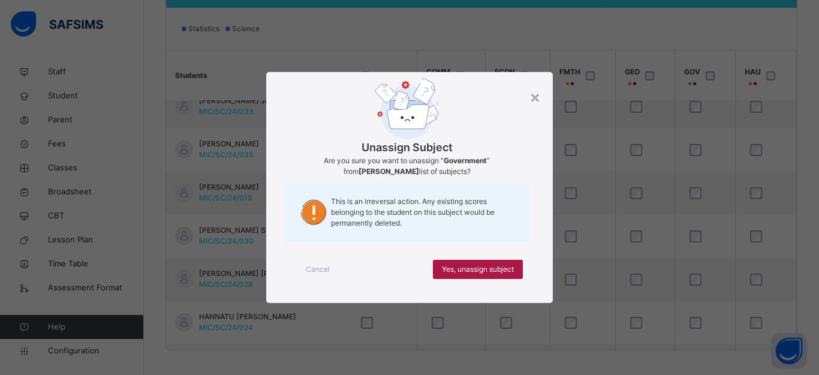
click at [496, 272] on span "Yes, unassign subject" at bounding box center [478, 269] width 72 height 11
click at [489, 267] on span "Yes, unassign subject" at bounding box center [478, 269] width 72 height 11
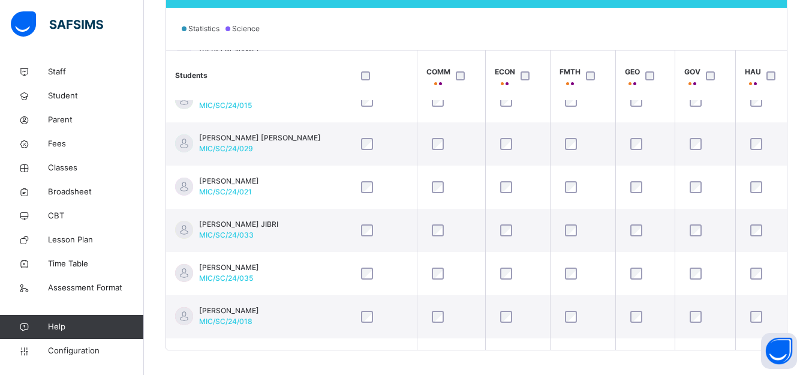
scroll to position [320, 605]
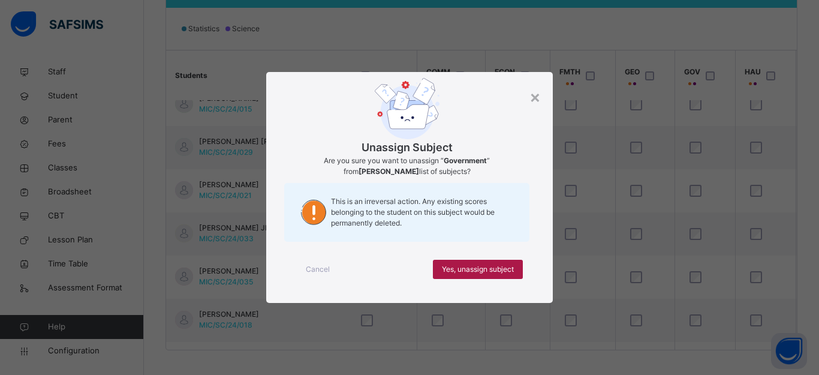
click at [468, 269] on span "Yes, unassign subject" at bounding box center [478, 269] width 72 height 11
click at [490, 267] on span "Yes, unassign subject" at bounding box center [478, 269] width 72 height 11
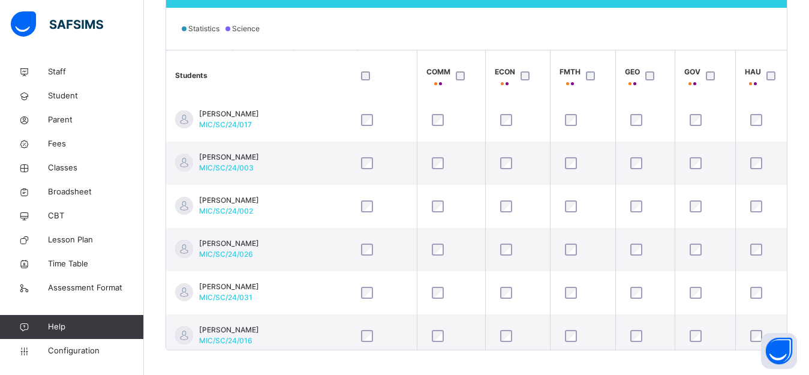
scroll to position [0, 605]
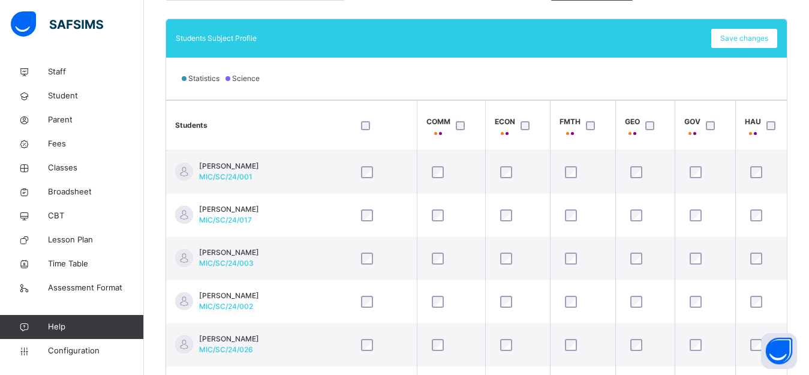
scroll to position [19, 605]
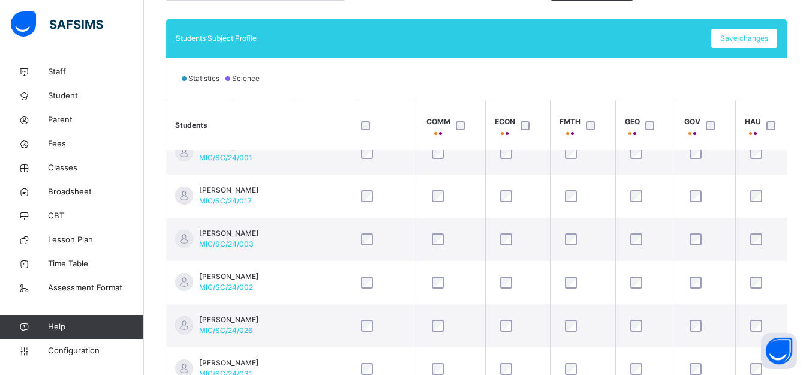
click at [306, 131] on th "Students" at bounding box center [256, 125] width 180 height 50
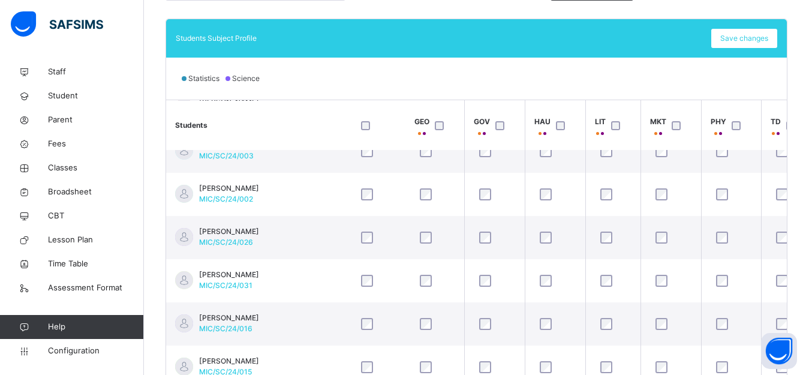
scroll to position [107, 837]
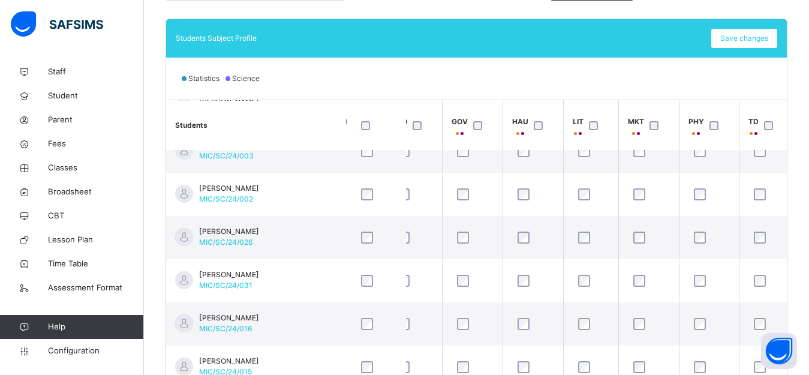
click at [313, 109] on th "Students" at bounding box center [256, 125] width 180 height 50
click at [739, 37] on span "Save changes" at bounding box center [744, 38] width 48 height 11
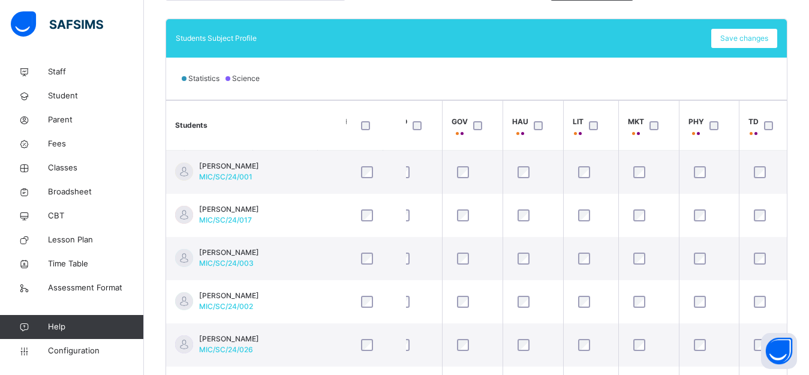
click at [289, 137] on th "Students" at bounding box center [256, 126] width 180 height 50
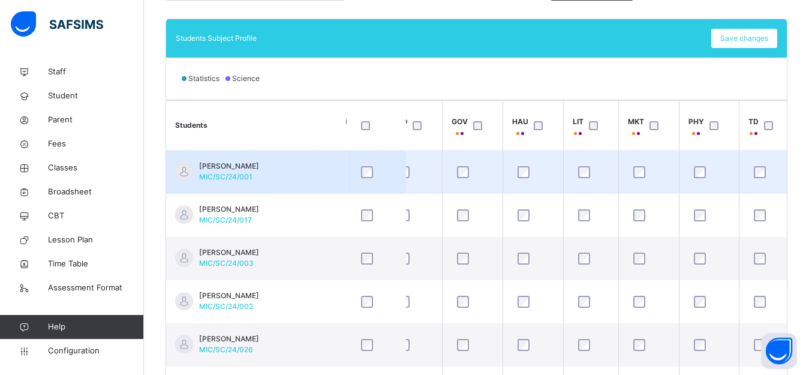
click at [259, 163] on span "[PERSON_NAME]" at bounding box center [229, 166] width 60 height 11
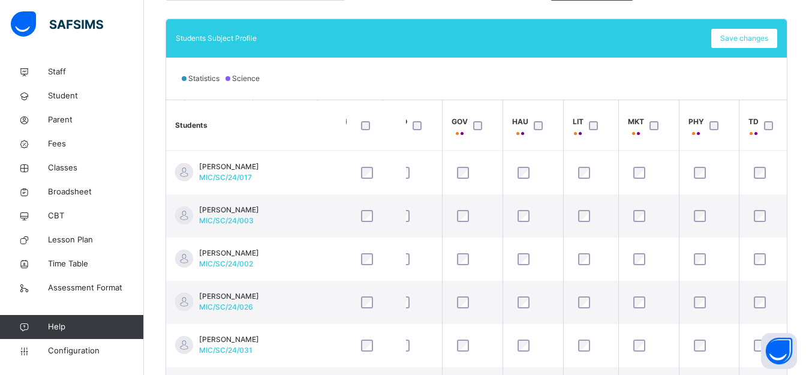
scroll to position [46, 837]
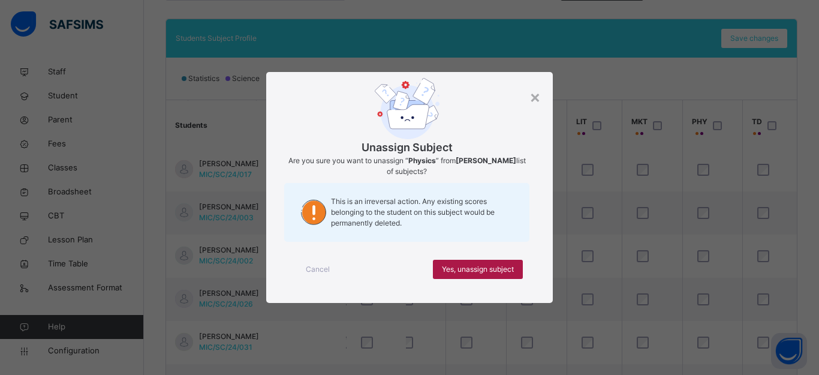
click at [499, 266] on span "Yes, unassign subject" at bounding box center [478, 269] width 72 height 11
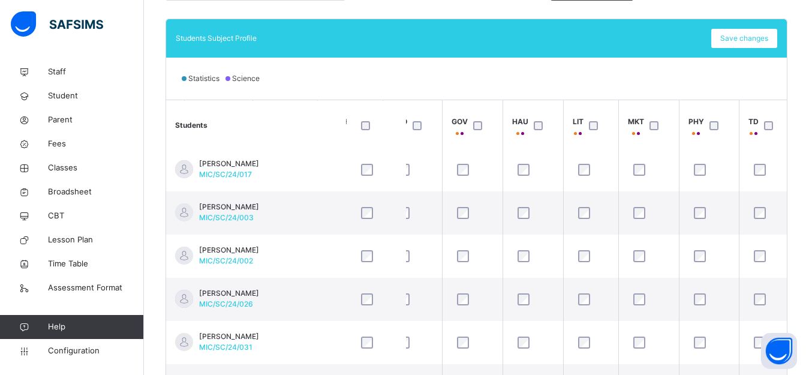
click at [797, 164] on div "Back / SSS 1 A SSS 1 A SSS 1 First Term [DATE]-[DATE] Class Members Subjects Re…" at bounding box center [476, 81] width 665 height 709
click at [791, 151] on td at bounding box center [766, 169] width 55 height 43
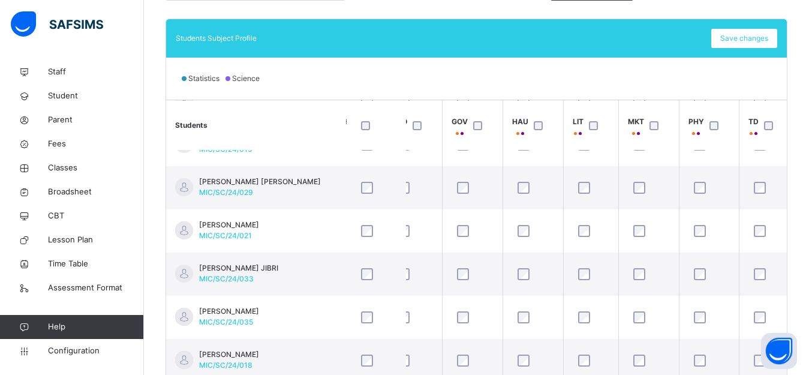
scroll to position [326, 837]
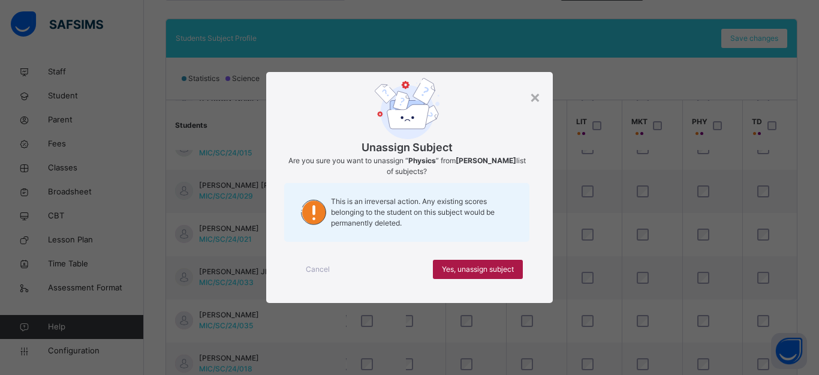
click at [480, 271] on span "Yes, unassign subject" at bounding box center [478, 269] width 72 height 11
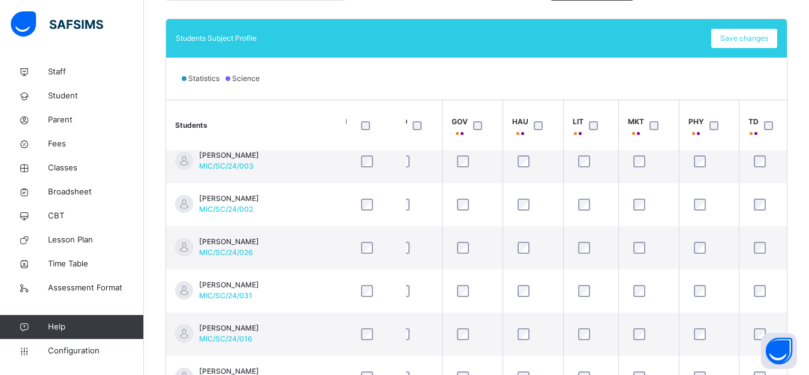
scroll to position [0, 837]
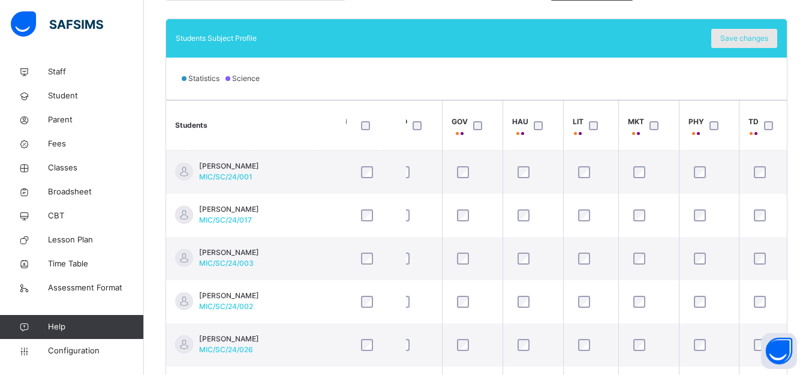
click at [754, 36] on span "Save changes" at bounding box center [744, 38] width 48 height 11
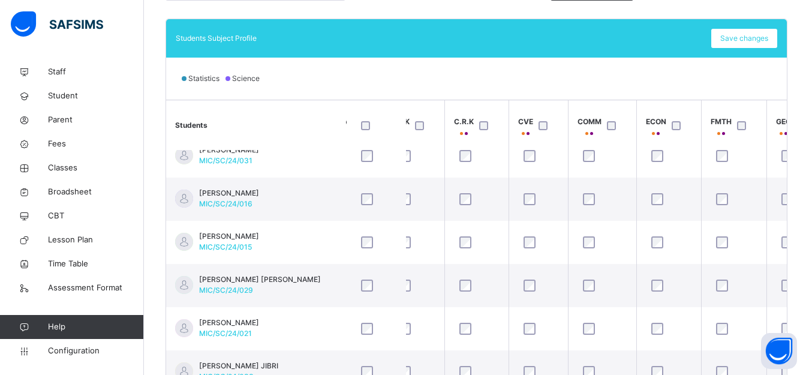
scroll to position [232, 214]
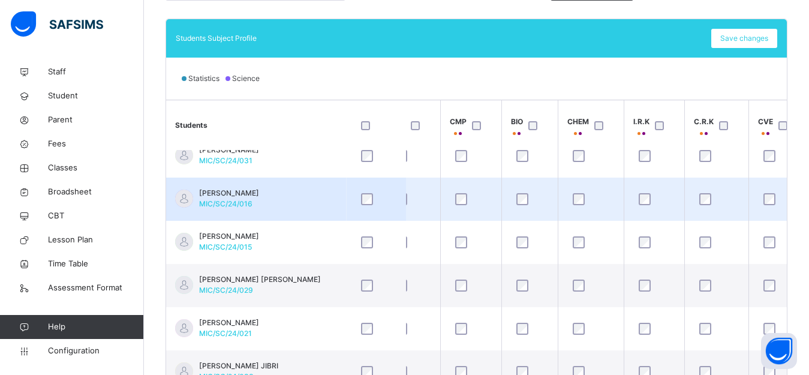
click at [264, 125] on th "Students" at bounding box center [256, 125] width 180 height 50
click at [280, 177] on td "[PERSON_NAME] AMINATUL MIC/SC/24/016" at bounding box center [256, 198] width 180 height 43
click at [259, 188] on div "[PERSON_NAME] AMINATUL MIC/SC/24/016" at bounding box center [229, 199] width 60 height 22
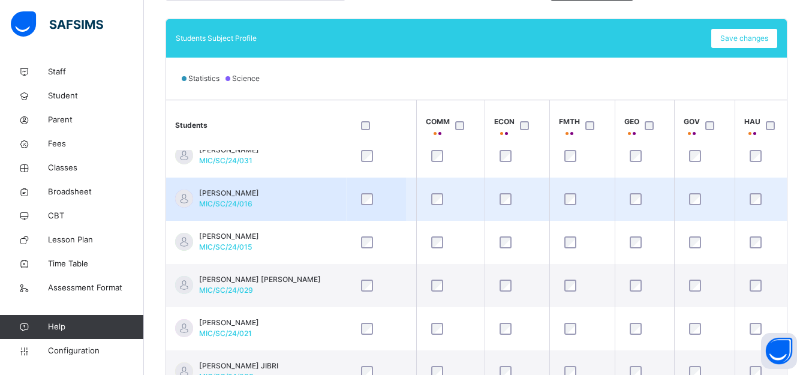
scroll to position [232, 622]
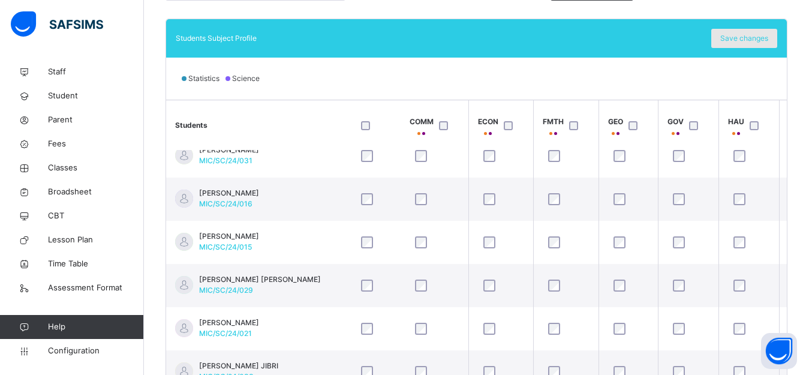
click at [764, 40] on span "Save changes" at bounding box center [744, 38] width 48 height 11
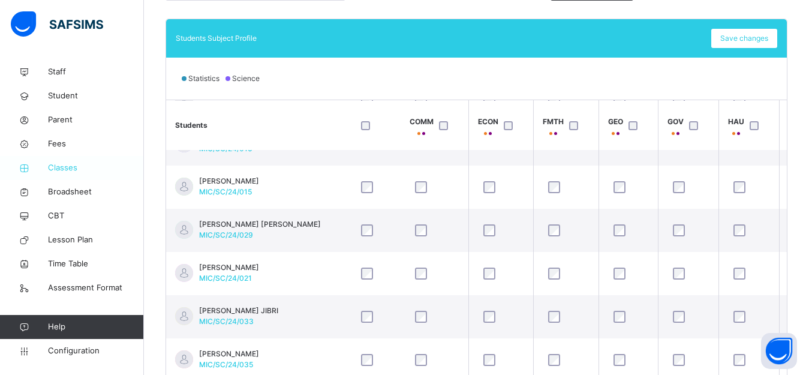
click at [64, 167] on span "Classes" at bounding box center [96, 168] width 96 height 12
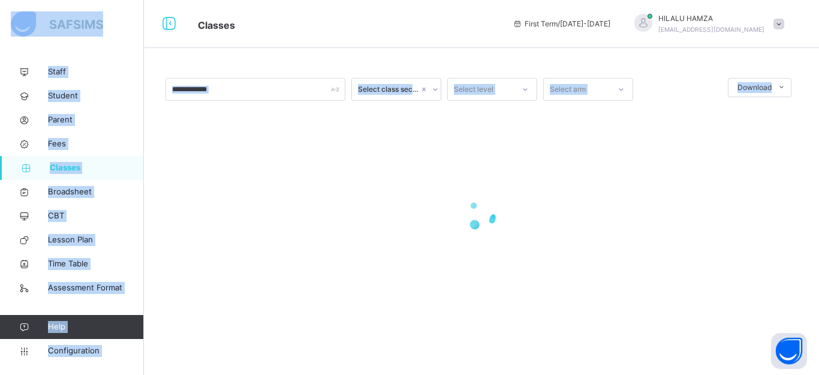
drag, startPoint x: 814, startPoint y: 101, endPoint x: 764, endPoint y: 37, distance: 81.2
type textarea "**********"
click at [808, 109] on div "Classes First Term / [DATE]-[DATE] HILALU HAMZA [EMAIL_ADDRESS][DOMAIN_NAME] St…" at bounding box center [409, 187] width 819 height 375
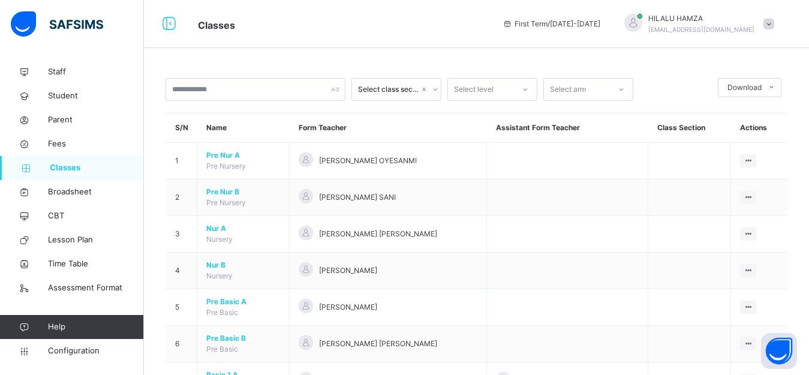
drag, startPoint x: 402, startPoint y: 81, endPoint x: 815, endPoint y: 58, distance: 414.3
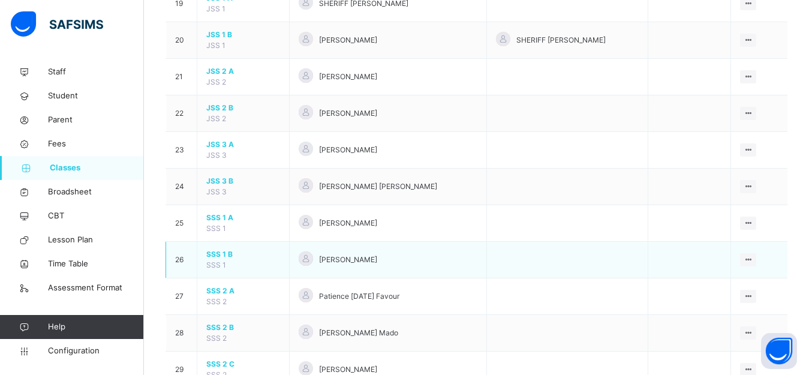
scroll to position [827, 0]
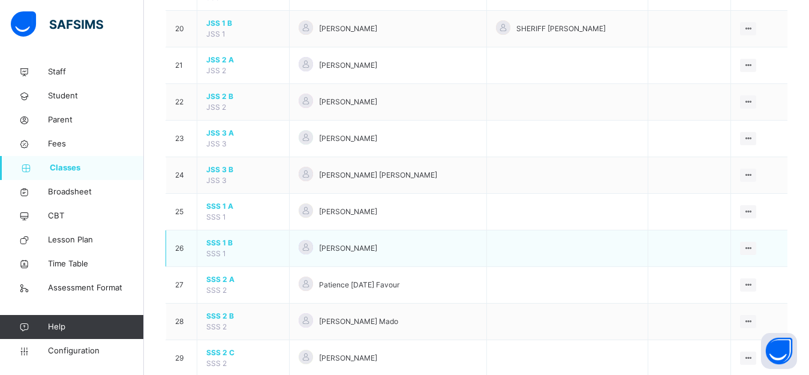
click at [227, 243] on span "SSS 1 B" at bounding box center [243, 242] width 74 height 11
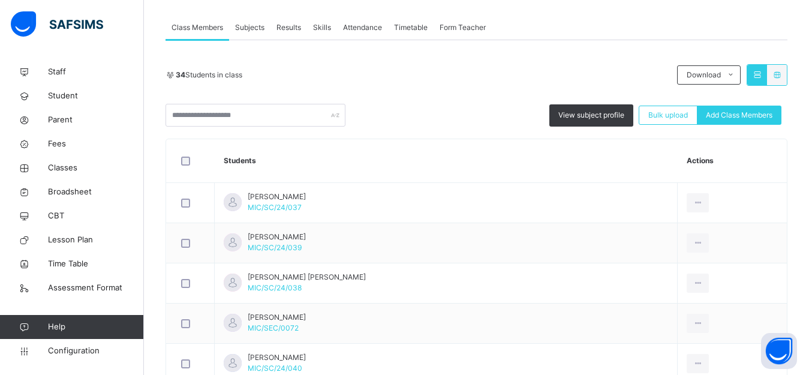
scroll to position [216, 0]
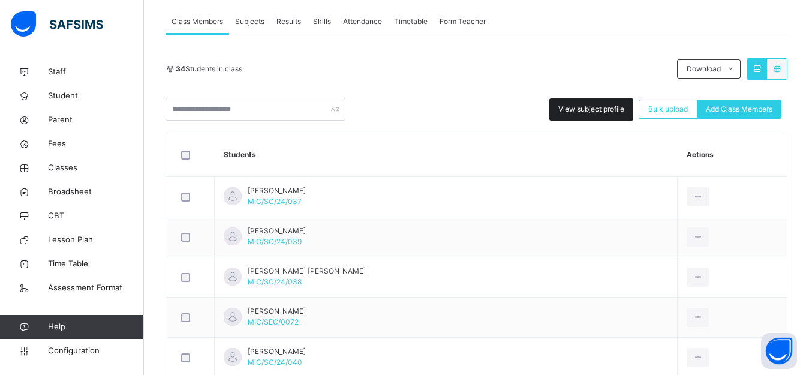
click at [599, 110] on span "View subject profile" at bounding box center [591, 109] width 66 height 11
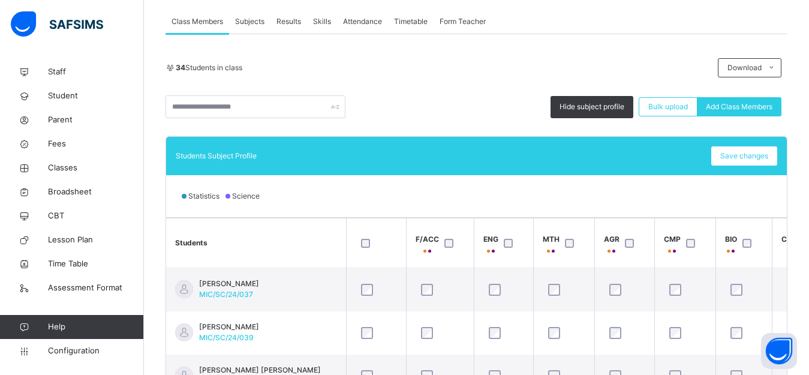
scroll to position [335, 0]
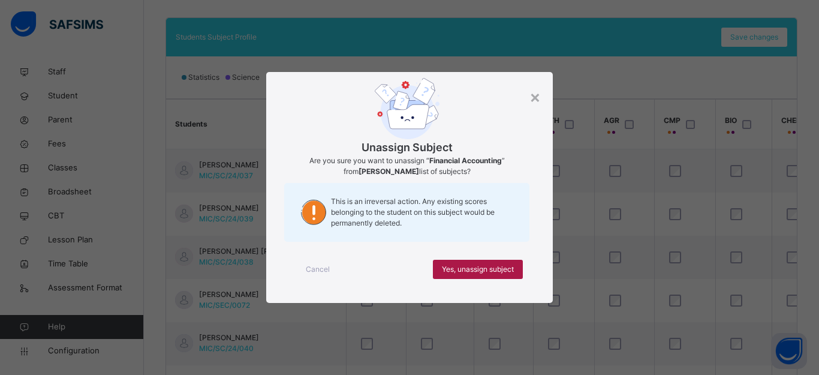
click at [474, 268] on span "Yes, unassign subject" at bounding box center [478, 269] width 72 height 11
click at [474, 269] on span "Yes, unassign subject" at bounding box center [478, 269] width 72 height 11
click at [464, 269] on span "Yes, unassign subject" at bounding box center [478, 269] width 72 height 11
click at [461, 269] on span "Yes, unassign subject" at bounding box center [478, 269] width 72 height 11
click at [480, 266] on span "Yes, unassign subject" at bounding box center [478, 269] width 72 height 11
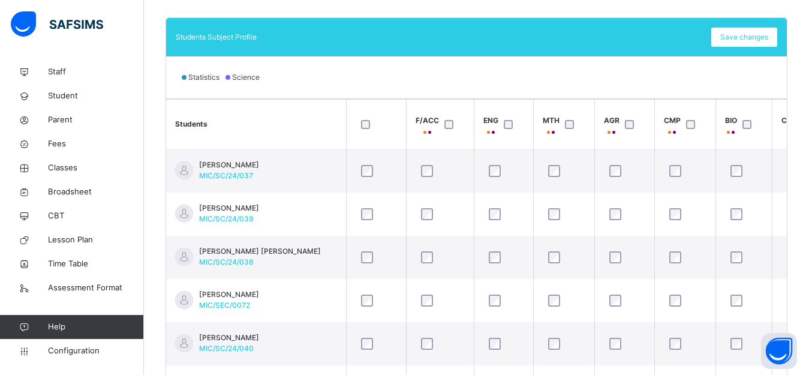
drag, startPoint x: 794, startPoint y: 149, endPoint x: 805, endPoint y: 125, distance: 25.7
click at [805, 125] on div "Back / SSS 1 B SSS 1 B SSS 1 First Term [DATE]-[DATE] Class Members Subjects Re…" at bounding box center [476, 79] width 665 height 709
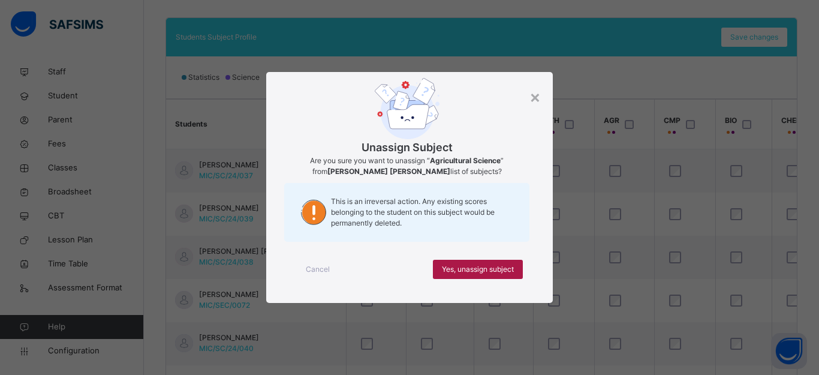
click at [496, 269] on span "Yes, unassign subject" at bounding box center [478, 269] width 72 height 11
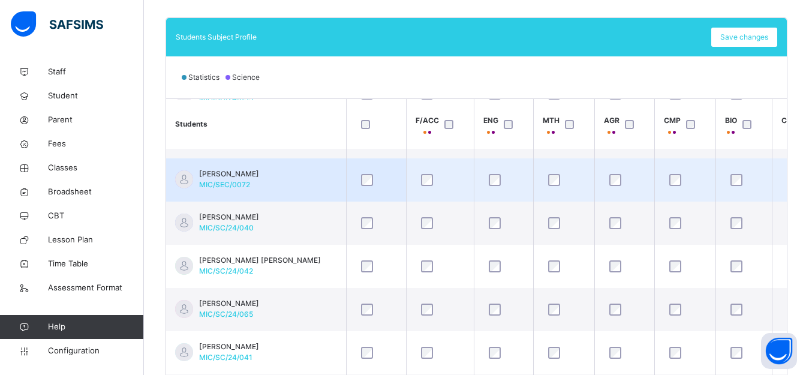
scroll to position [123, 0]
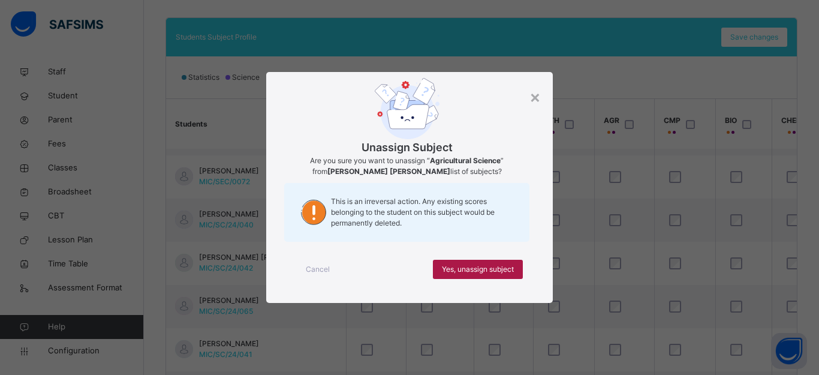
click at [491, 263] on div "Yes, unassign subject" at bounding box center [478, 269] width 90 height 19
click at [484, 267] on span "Yes, unassign subject" at bounding box center [478, 269] width 72 height 11
click at [477, 266] on span "Yes, unassign subject" at bounding box center [478, 269] width 72 height 11
click at [495, 270] on span "Yes, unassign subject" at bounding box center [478, 269] width 72 height 11
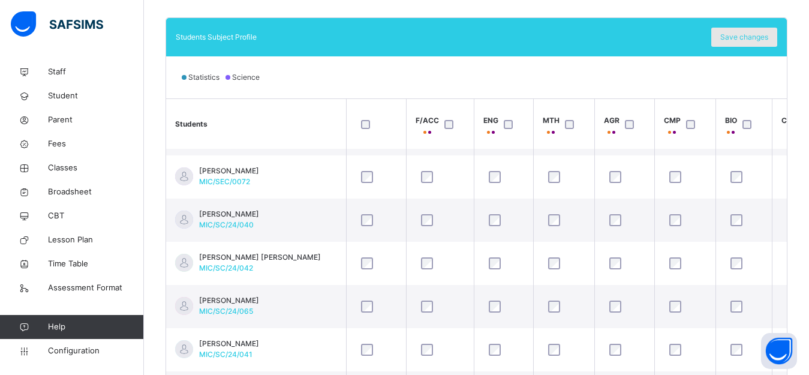
click at [751, 36] on span "Save changes" at bounding box center [744, 37] width 48 height 11
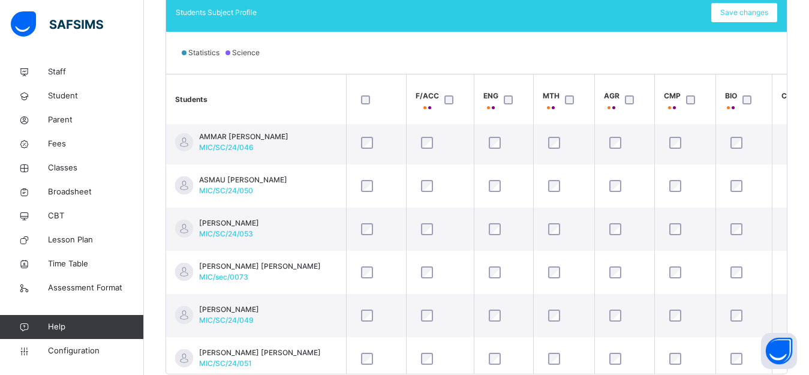
scroll to position [377, 0]
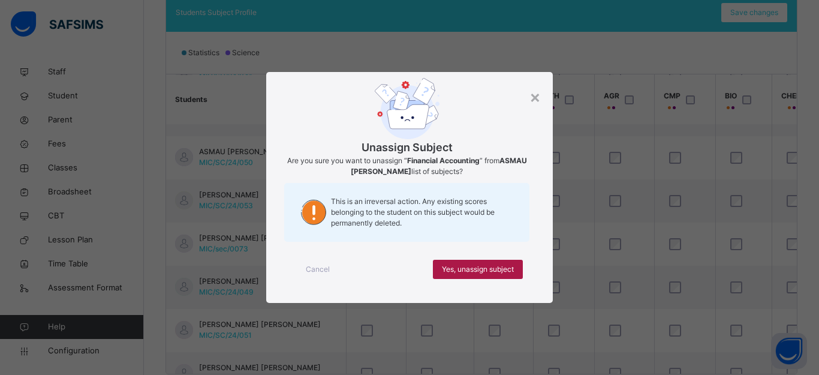
click at [483, 271] on span "Yes, unassign subject" at bounding box center [478, 269] width 72 height 11
click at [466, 267] on span "Yes, unassign subject" at bounding box center [478, 269] width 72 height 11
click at [465, 268] on span "Yes, unassign subject" at bounding box center [478, 269] width 72 height 11
click at [469, 266] on span "Yes, unassign subject" at bounding box center [478, 269] width 72 height 11
click at [467, 268] on span "Yes, unassign subject" at bounding box center [478, 269] width 72 height 11
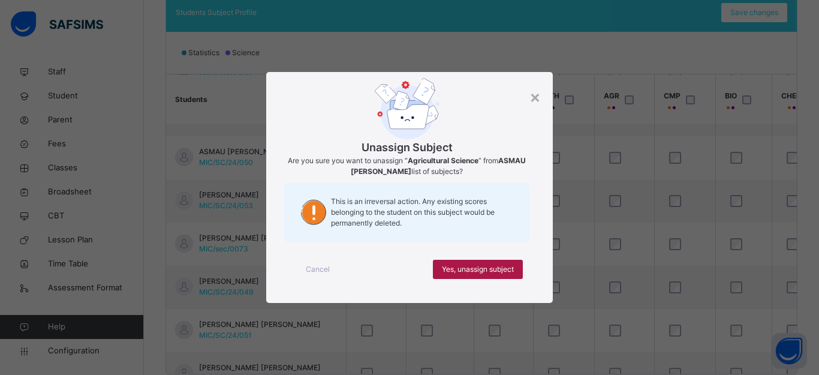
click at [499, 268] on span "Yes, unassign subject" at bounding box center [478, 269] width 72 height 11
click at [499, 267] on span "Yes, unassign subject" at bounding box center [478, 269] width 72 height 11
click at [492, 274] on span "Yes, unassign subject" at bounding box center [478, 269] width 72 height 11
click at [493, 267] on span "Yes, unassign subject" at bounding box center [478, 269] width 72 height 11
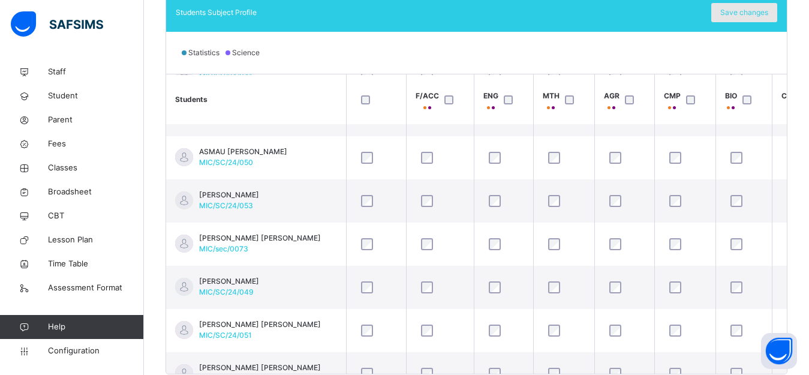
click at [745, 13] on span "Save changes" at bounding box center [744, 12] width 48 height 11
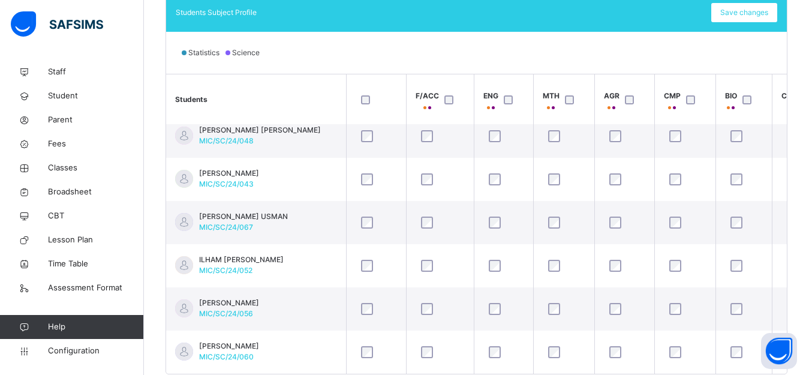
scroll to position [602, 0]
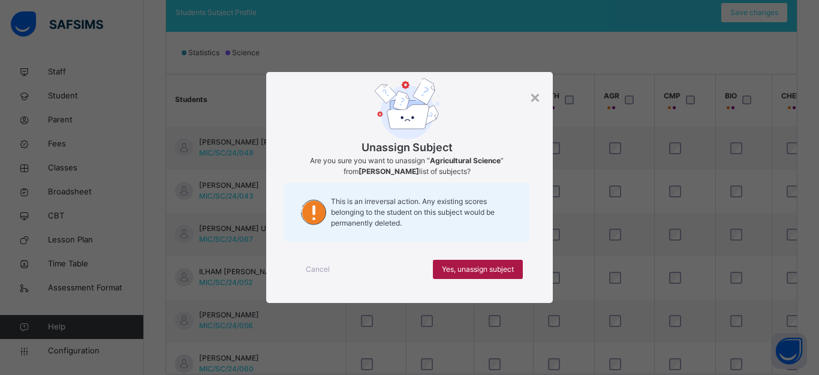
click at [501, 266] on span "Yes, unassign subject" at bounding box center [478, 269] width 72 height 11
click at [497, 270] on span "Yes, unassign subject" at bounding box center [478, 269] width 72 height 11
click at [462, 269] on span "Yes, unassign subject" at bounding box center [478, 269] width 72 height 11
click at [459, 269] on span "Yes, unassign subject" at bounding box center [478, 269] width 72 height 11
click at [459, 272] on span "Yes, unassign subject" at bounding box center [478, 269] width 72 height 11
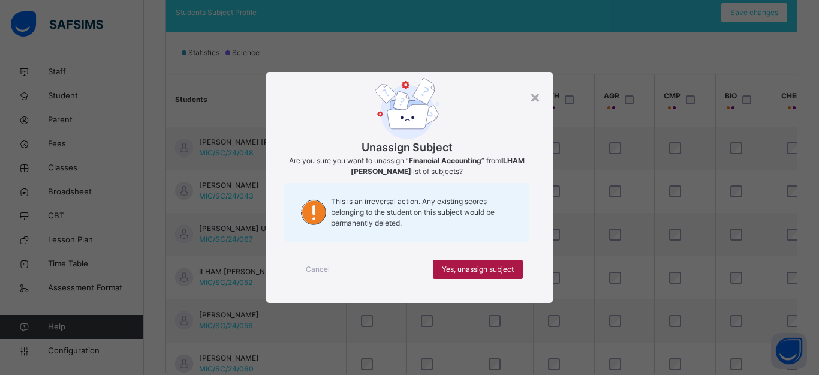
click at [455, 270] on span "Yes, unassign subject" at bounding box center [478, 269] width 72 height 11
click at [466, 264] on span "Yes, unassign subject" at bounding box center [478, 269] width 72 height 11
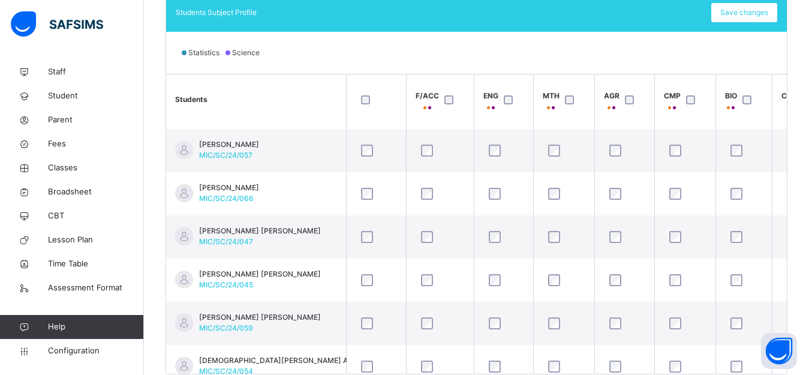
scroll to position [861, 0]
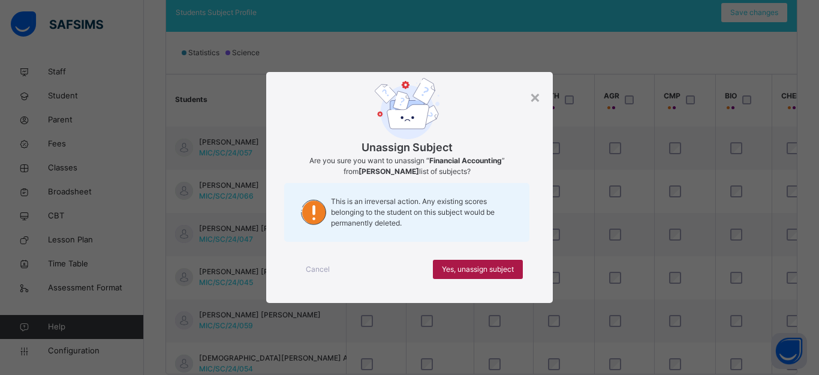
click at [469, 267] on span "Yes, unassign subject" at bounding box center [478, 269] width 72 height 11
click at [461, 266] on span "Yes, unassign subject" at bounding box center [478, 269] width 72 height 11
click at [465, 270] on span "Yes, unassign subject" at bounding box center [478, 269] width 72 height 11
click at [462, 269] on span "Yes, unassign subject" at bounding box center [478, 269] width 72 height 11
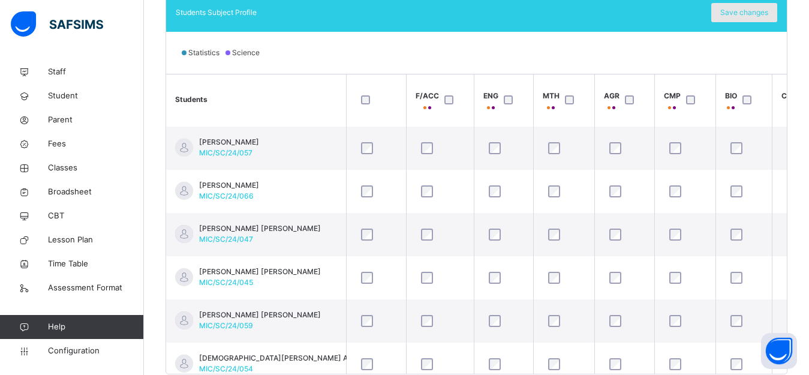
click at [746, 11] on span "Save changes" at bounding box center [744, 12] width 48 height 11
click at [742, 13] on span "Save changes" at bounding box center [744, 12] width 48 height 11
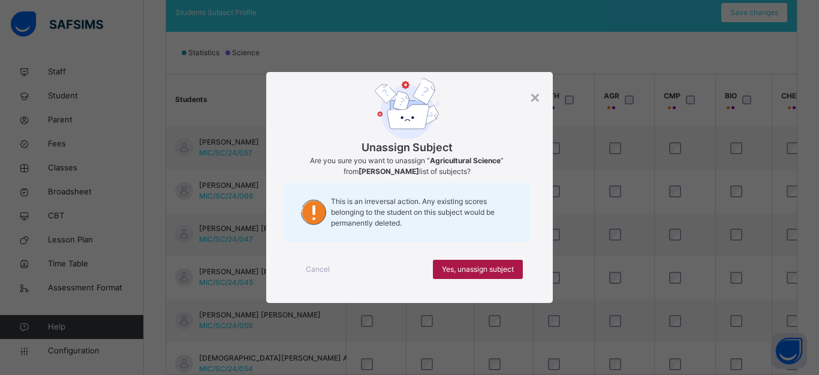
click at [485, 269] on span "Yes, unassign subject" at bounding box center [478, 269] width 72 height 11
click at [490, 270] on span "Yes, unassign subject" at bounding box center [478, 269] width 72 height 11
click at [493, 268] on span "Yes, unassign subject" at bounding box center [478, 269] width 72 height 11
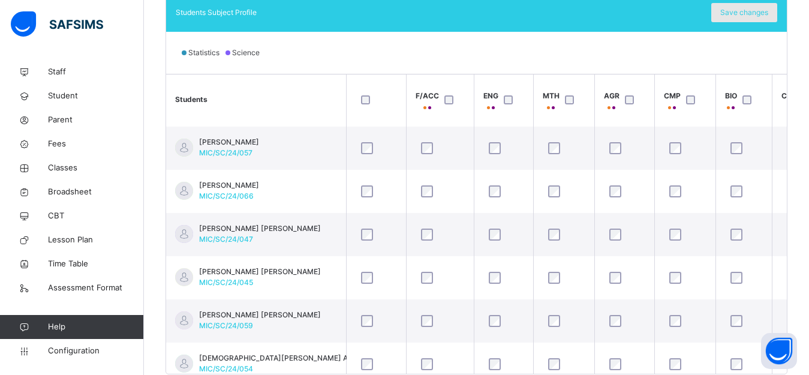
click at [746, 9] on span "Save changes" at bounding box center [744, 12] width 48 height 11
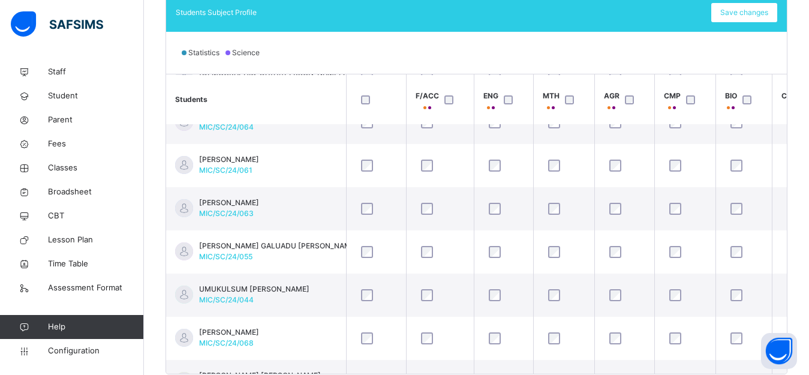
scroll to position [1128, 0]
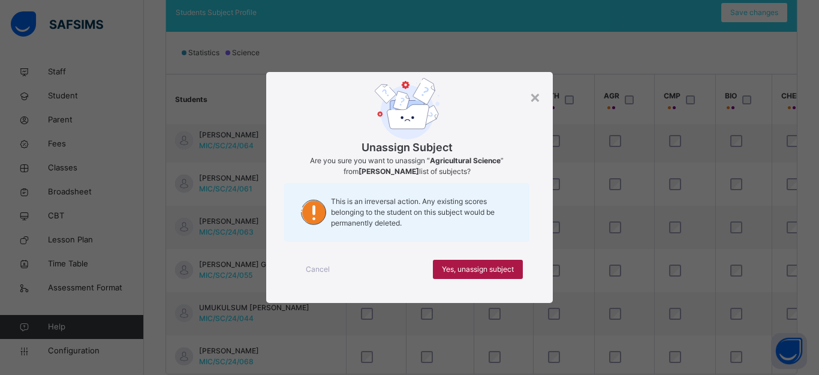
click at [469, 267] on span "Yes, unassign subject" at bounding box center [478, 269] width 72 height 11
click at [500, 266] on span "Yes, unassign subject" at bounding box center [478, 269] width 72 height 11
click at [488, 271] on span "Yes, unassign subject" at bounding box center [478, 269] width 72 height 11
click at [483, 270] on span "Yes, unassign subject" at bounding box center [478, 269] width 72 height 11
click at [463, 266] on span "Yes, unassign subject" at bounding box center [478, 269] width 72 height 11
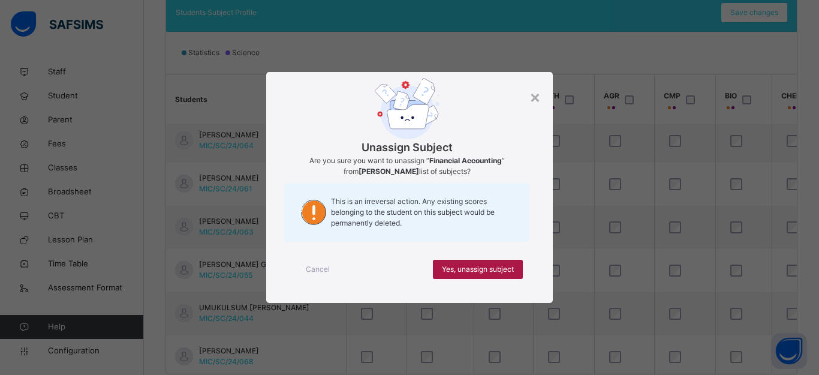
click at [459, 268] on span "Yes, unassign subject" at bounding box center [478, 269] width 72 height 11
click at [458, 264] on span "Yes, unassign subject" at bounding box center [478, 269] width 72 height 11
click at [462, 269] on span "Yes, unassign subject" at bounding box center [478, 269] width 72 height 11
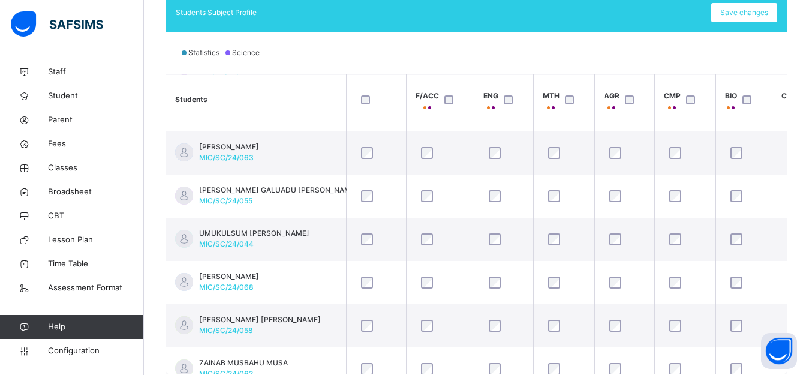
scroll to position [1224, 0]
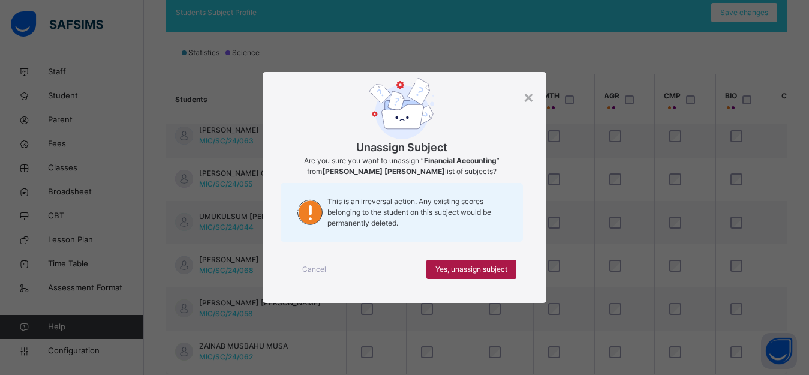
click at [478, 266] on span "Yes, unassign subject" at bounding box center [471, 269] width 72 height 11
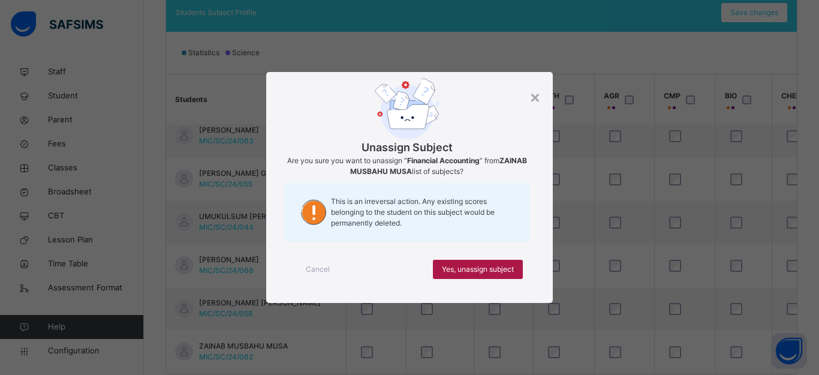
click at [472, 264] on span "Yes, unassign subject" at bounding box center [478, 269] width 72 height 11
click at [493, 268] on span "Yes, unassign subject" at bounding box center [478, 269] width 72 height 11
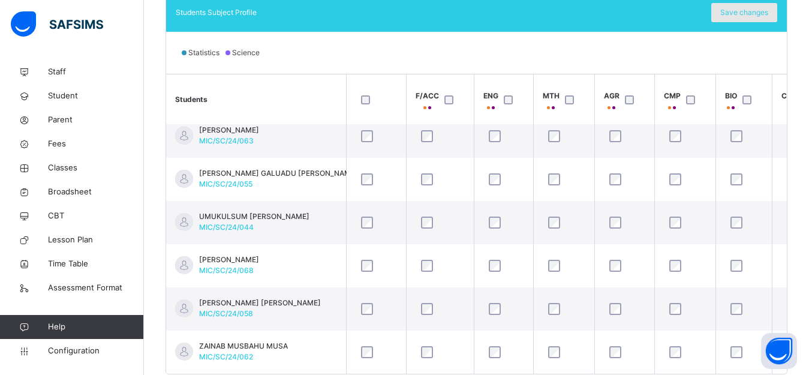
click at [751, 10] on span "Save changes" at bounding box center [744, 12] width 48 height 11
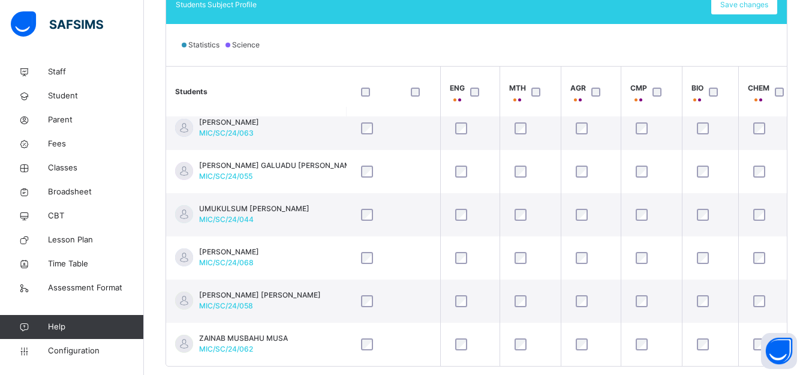
scroll to position [1224, 37]
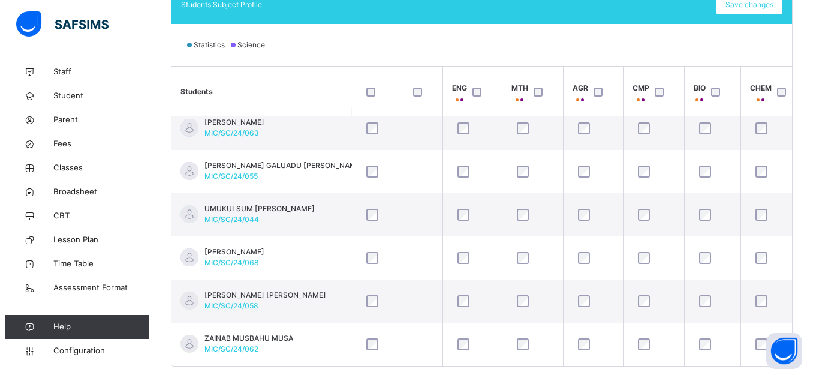
scroll to position [1215, 37]
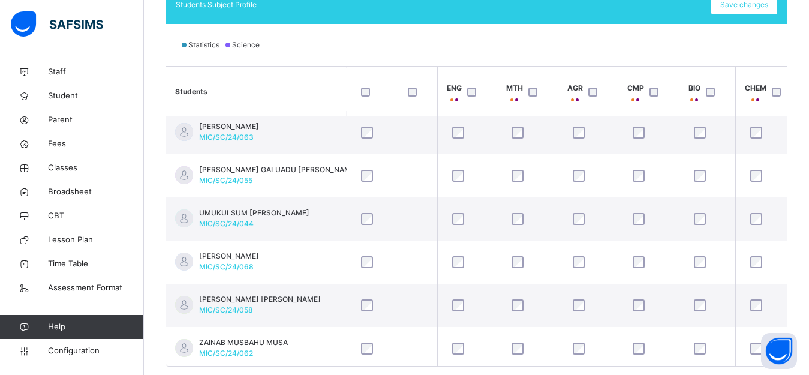
click at [0, 0] on div "× Cancel Done" at bounding box center [0, 0] width 0 height 0
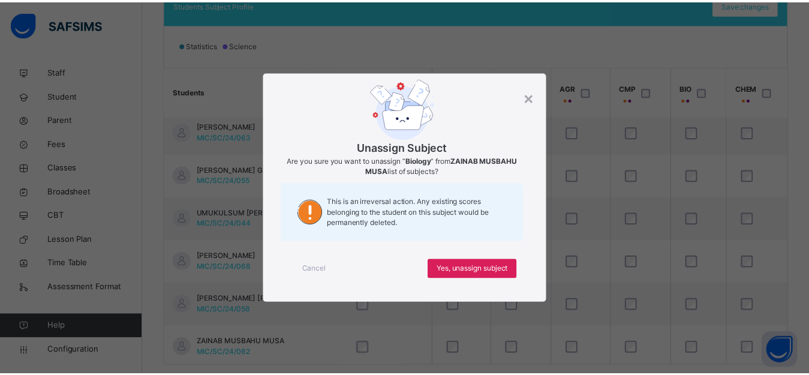
scroll to position [1223, 37]
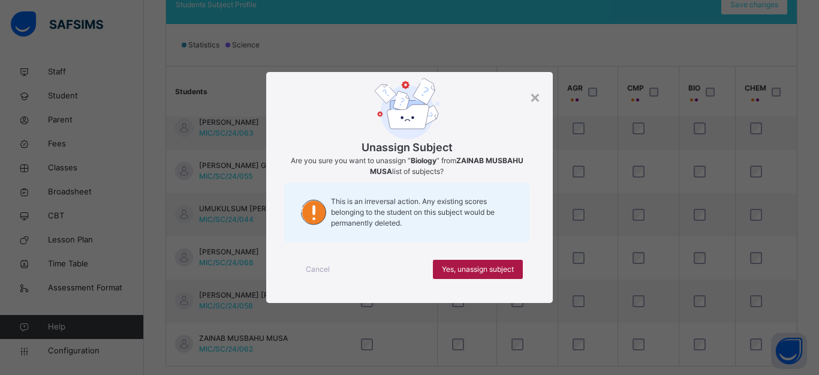
click at [486, 269] on span "Yes, unassign subject" at bounding box center [478, 269] width 72 height 11
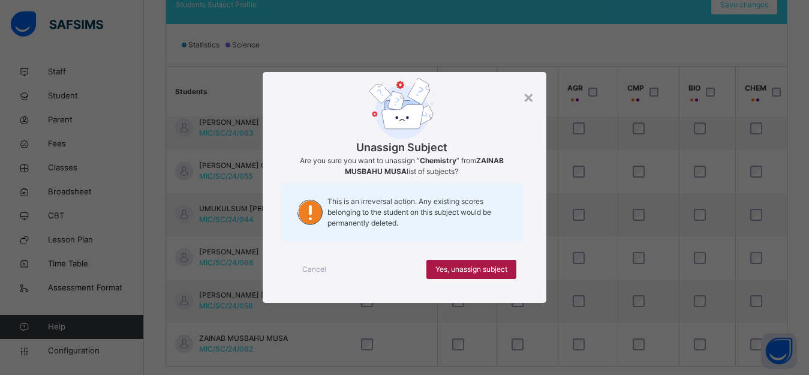
click at [484, 269] on span "Yes, unassign subject" at bounding box center [471, 269] width 72 height 11
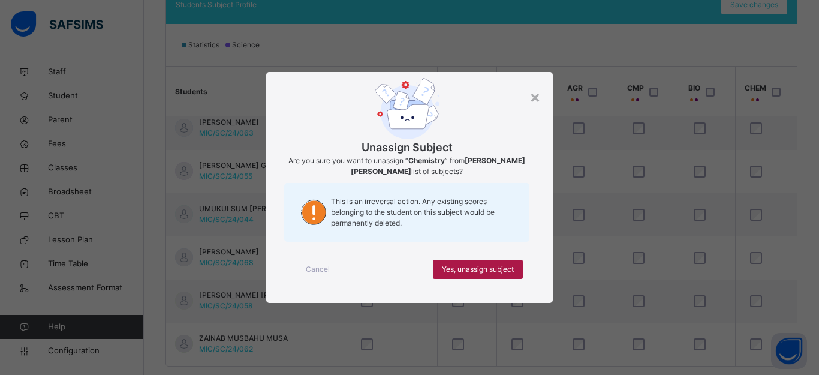
click at [499, 269] on span "Yes, unassign subject" at bounding box center [478, 269] width 72 height 11
click at [480, 267] on span "Yes, unassign subject" at bounding box center [478, 269] width 72 height 11
click at [469, 266] on span "Yes, unassign subject" at bounding box center [478, 269] width 72 height 11
click at [507, 271] on span "Yes, unassign subject" at bounding box center [478, 269] width 72 height 11
click at [486, 265] on span "Yes, unassign subject" at bounding box center [478, 269] width 72 height 11
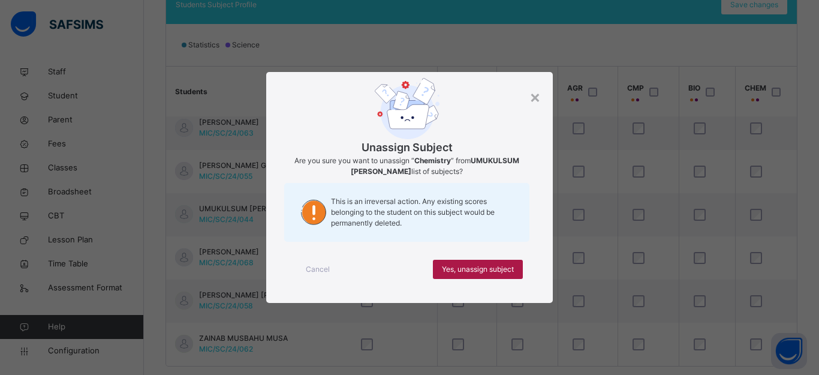
click at [485, 269] on span "Yes, unassign subject" at bounding box center [478, 269] width 72 height 11
click at [470, 266] on span "Yes, unassign subject" at bounding box center [478, 269] width 72 height 11
click at [481, 270] on span "Yes, unassign subject" at bounding box center [478, 269] width 72 height 11
click at [467, 264] on span "Yes, unassign subject" at bounding box center [478, 269] width 72 height 11
click at [490, 267] on span "Yes, unassign subject" at bounding box center [478, 269] width 72 height 11
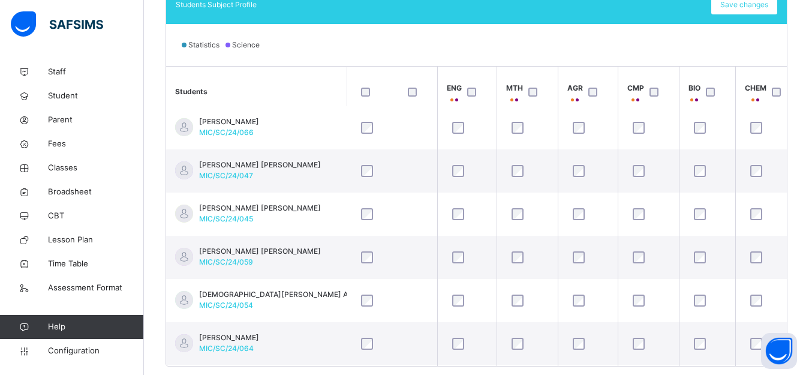
scroll to position [912, 37]
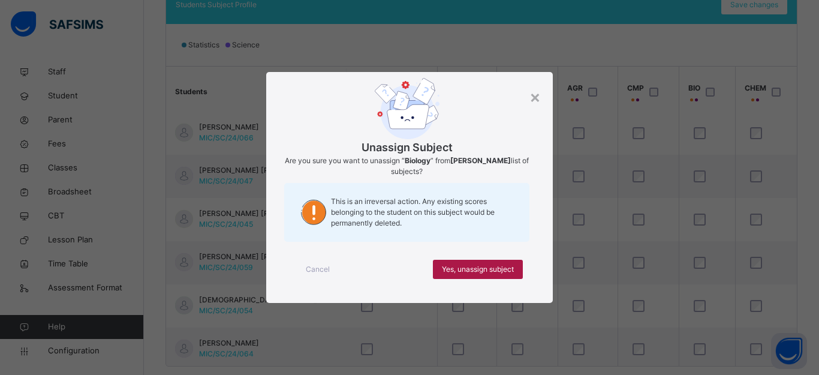
click at [487, 268] on span "Yes, unassign subject" at bounding box center [478, 269] width 72 height 11
click at [477, 266] on span "Yes, unassign subject" at bounding box center [478, 269] width 72 height 11
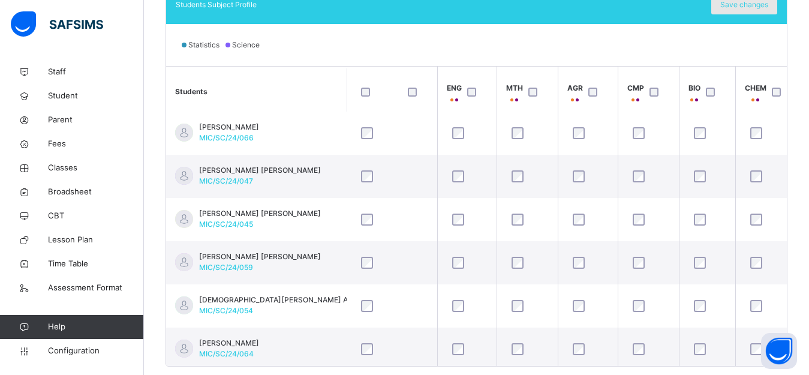
click at [752, 5] on span "Save changes" at bounding box center [744, 4] width 48 height 11
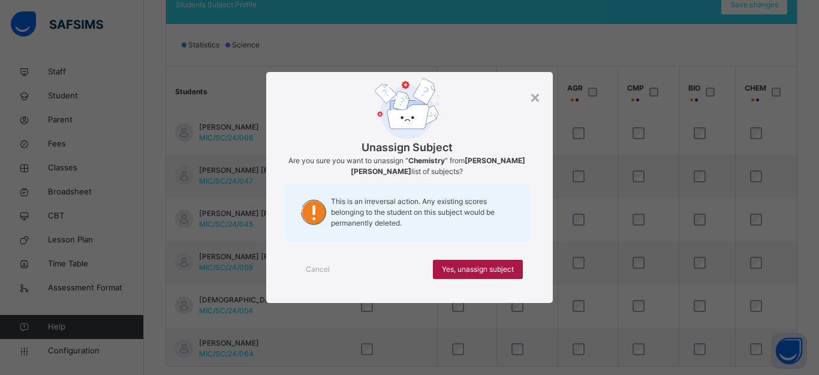
click at [490, 270] on span "Yes, unassign subject" at bounding box center [478, 269] width 72 height 11
click at [495, 272] on span "Yes, unassign subject" at bounding box center [478, 269] width 72 height 11
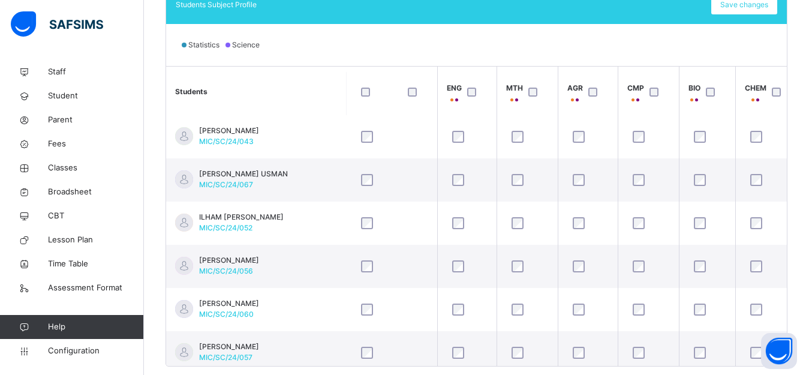
scroll to position [658, 37]
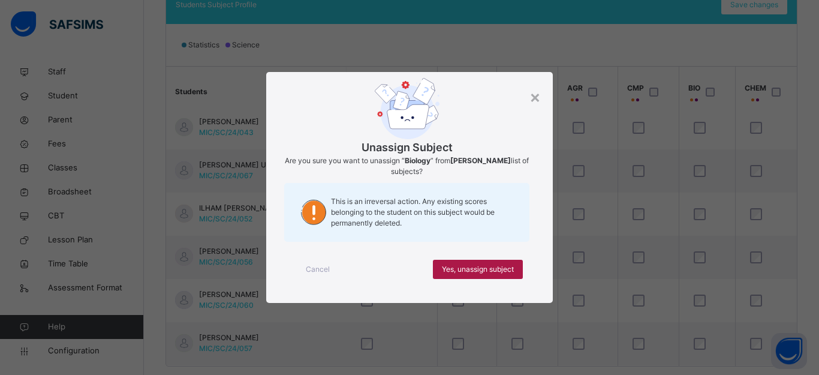
click at [466, 268] on span "Yes, unassign subject" at bounding box center [478, 269] width 72 height 11
click at [462, 264] on span "Yes, unassign subject" at bounding box center [478, 269] width 72 height 11
click at [486, 269] on span "Yes, unassign subject" at bounding box center [478, 269] width 72 height 11
click at [489, 269] on span "Yes, unassign subject" at bounding box center [478, 269] width 72 height 11
click at [484, 269] on span "Yes, unassign subject" at bounding box center [478, 269] width 72 height 11
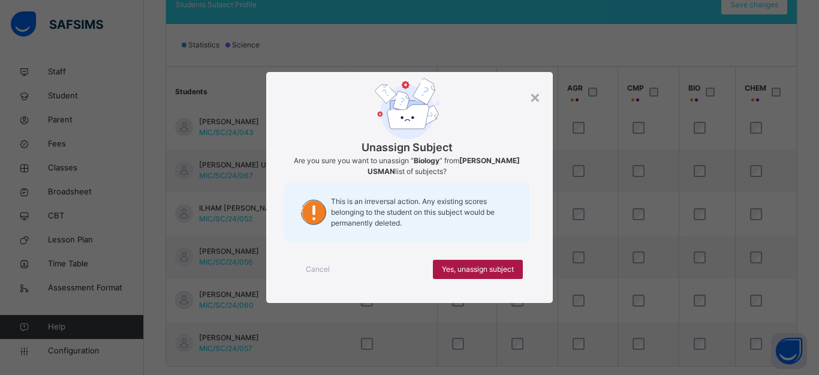
click at [492, 265] on span "Yes, unassign subject" at bounding box center [478, 269] width 72 height 11
click at [486, 269] on span "Yes, unassign subject" at bounding box center [478, 269] width 72 height 11
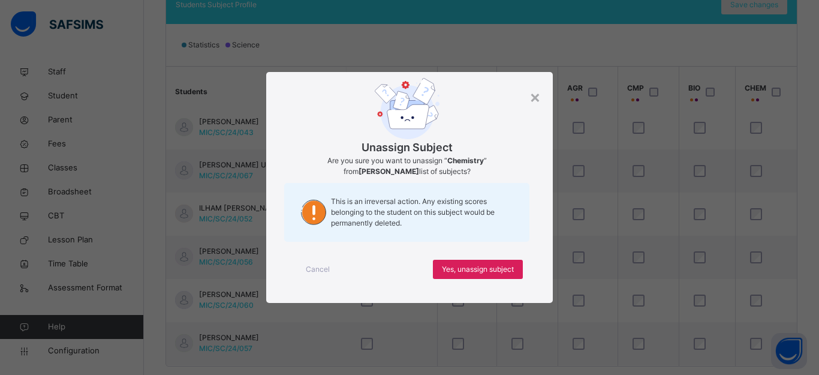
click at [483, 269] on span "Yes, unassign subject" at bounding box center [478, 269] width 72 height 11
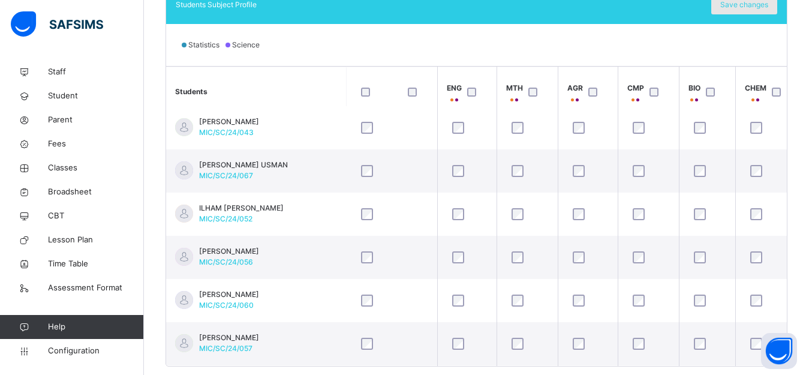
click at [752, 7] on span "Save changes" at bounding box center [744, 4] width 48 height 11
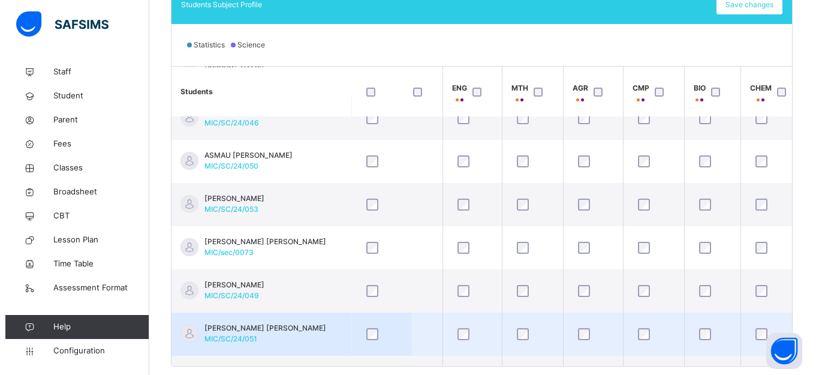
scroll to position [399, 37]
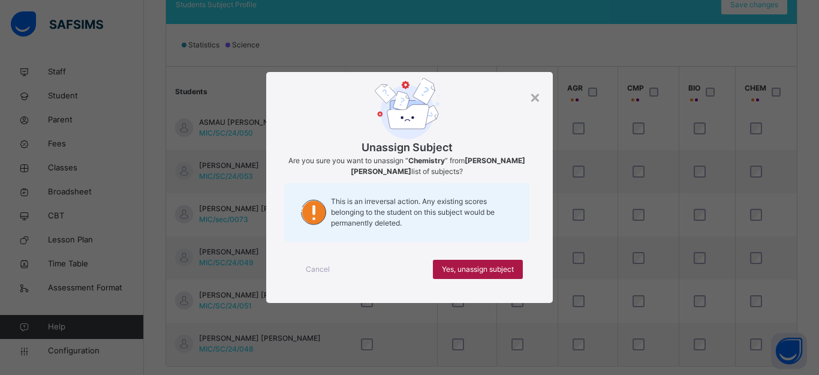
click at [497, 266] on span "Yes, unassign subject" at bounding box center [478, 269] width 72 height 11
click at [481, 268] on span "Yes, unassign subject" at bounding box center [478, 269] width 72 height 11
click at [496, 269] on span "Yes, unassign subject" at bounding box center [478, 269] width 72 height 11
click at [475, 265] on span "Yes, unassign subject" at bounding box center [478, 269] width 72 height 11
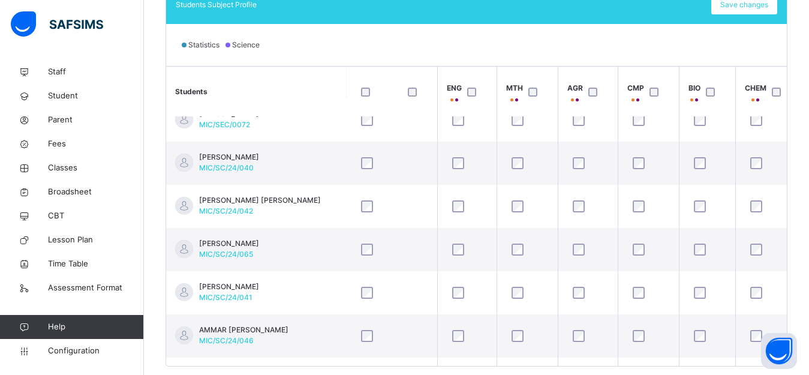
scroll to position [142, 37]
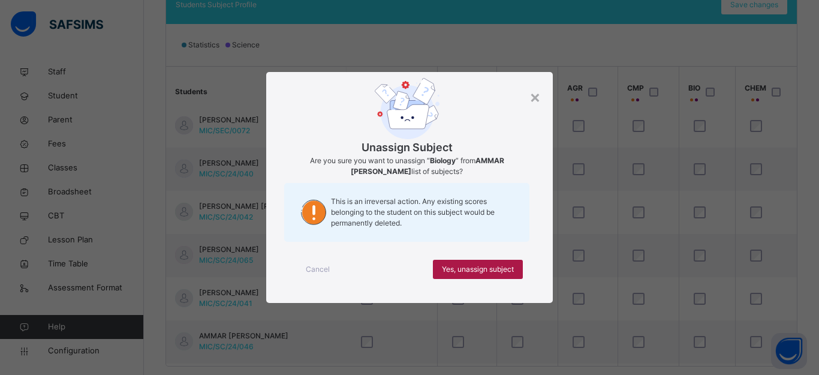
click at [494, 271] on span "Yes, unassign subject" at bounding box center [478, 269] width 72 height 11
click at [484, 264] on span "Yes, unassign subject" at bounding box center [478, 269] width 72 height 11
click at [498, 264] on span "Yes, unassign subject" at bounding box center [478, 269] width 72 height 11
click at [479, 267] on span "Yes, unassign subject" at bounding box center [478, 269] width 72 height 11
click at [490, 268] on span "Yes, unassign subject" at bounding box center [478, 269] width 72 height 11
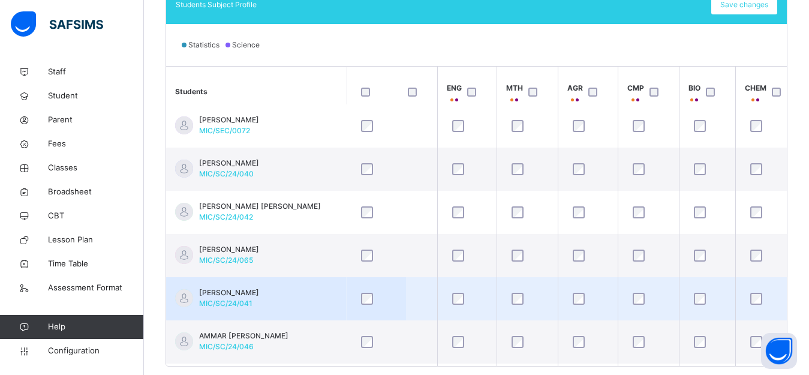
click at [0, 0] on div "× Cancel Done" at bounding box center [0, 0] width 0 height 0
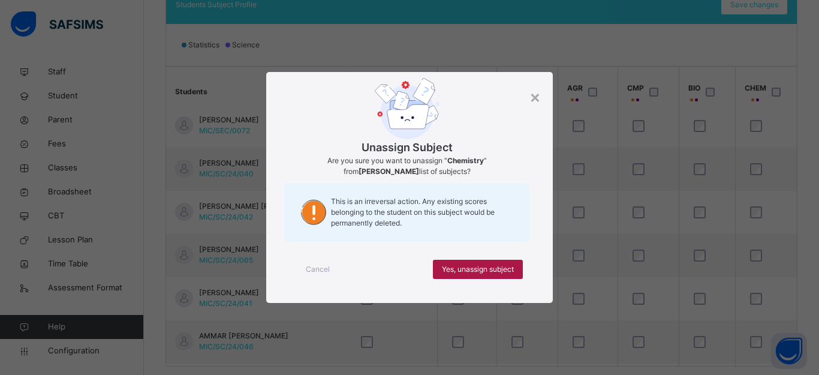
click at [501, 269] on span "Yes, unassign subject" at bounding box center [478, 269] width 72 height 11
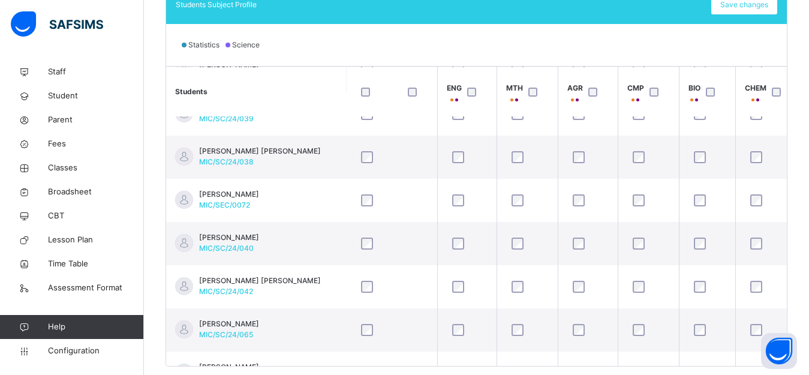
scroll to position [0, 37]
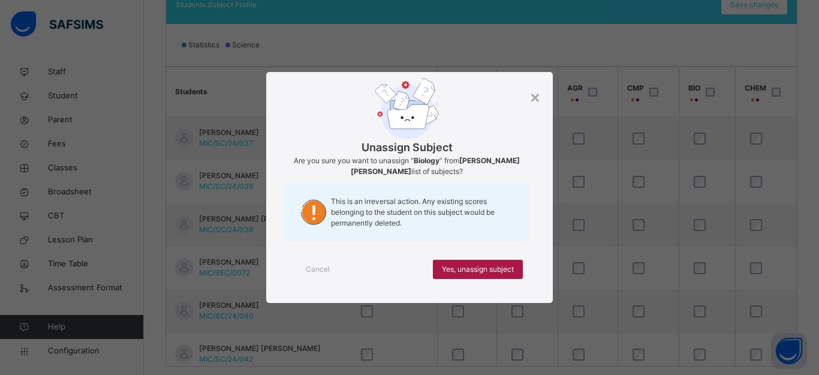
click at [495, 267] on span "Yes, unassign subject" at bounding box center [478, 269] width 72 height 11
click at [500, 267] on span "Yes, unassign subject" at bounding box center [478, 269] width 72 height 11
click at [484, 267] on span "Yes, unassign subject" at bounding box center [478, 269] width 72 height 11
click at [472, 269] on span "Yes, unassign subject" at bounding box center [478, 269] width 72 height 11
click at [464, 267] on span "Yes, unassign subject" at bounding box center [478, 269] width 72 height 11
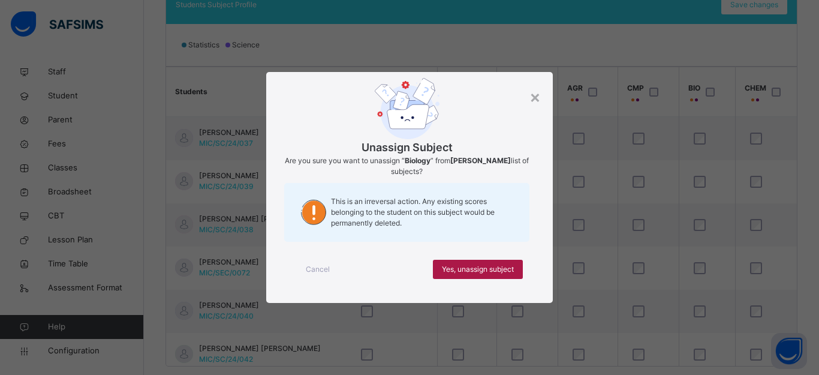
click at [477, 269] on span "Yes, unassign subject" at bounding box center [478, 269] width 72 height 11
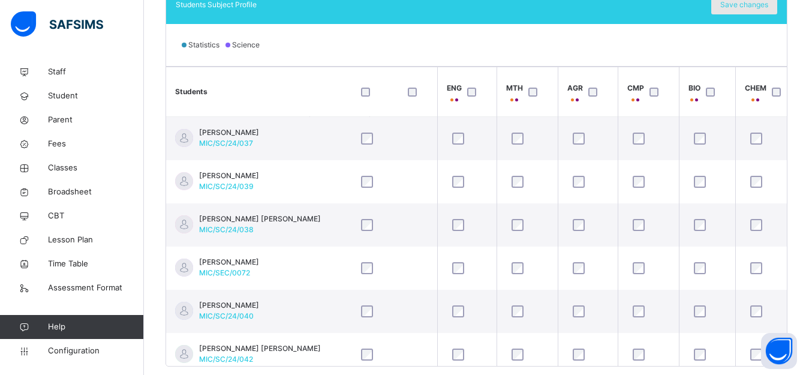
click at [750, 6] on span "Save changes" at bounding box center [744, 4] width 48 height 11
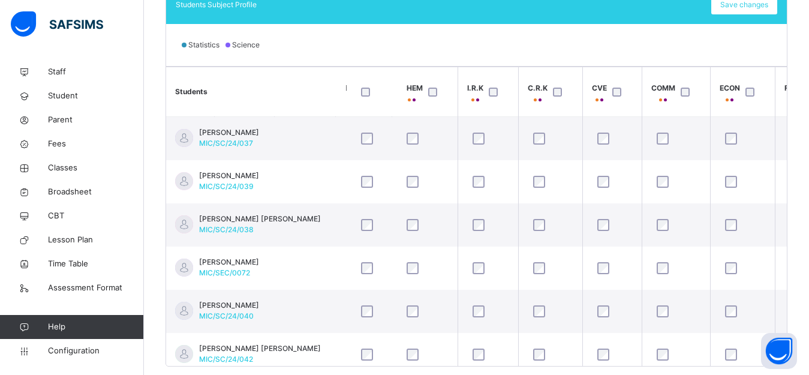
scroll to position [0, 377]
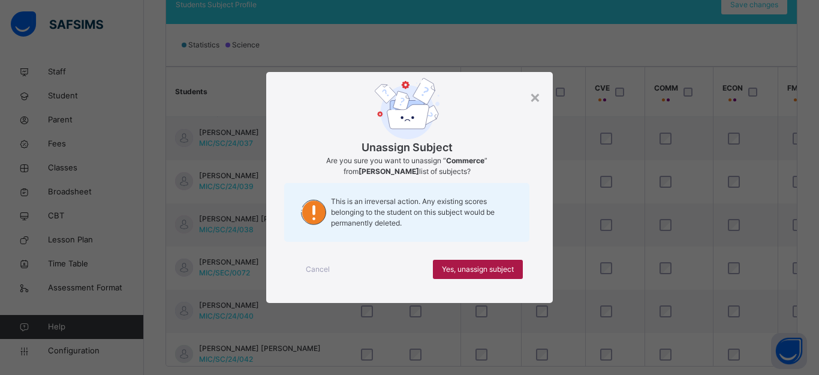
click at [507, 267] on span "Yes, unassign subject" at bounding box center [478, 269] width 72 height 11
click at [485, 266] on span "Yes, unassign subject" at bounding box center [478, 269] width 72 height 11
click at [480, 268] on span "Yes, unassign subject" at bounding box center [478, 269] width 72 height 11
click at [495, 266] on span "Yes, unassign subject" at bounding box center [478, 269] width 72 height 11
click at [487, 267] on span "Yes, unassign subject" at bounding box center [478, 269] width 72 height 11
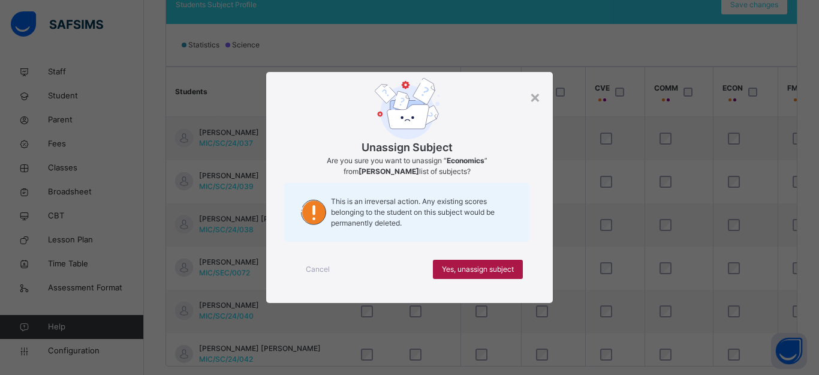
click at [483, 269] on span "Yes, unassign subject" at bounding box center [478, 269] width 72 height 11
click at [477, 269] on span "Yes, unassign subject" at bounding box center [478, 269] width 72 height 11
click at [478, 272] on span "Yes, unassign subject" at bounding box center [478, 269] width 72 height 11
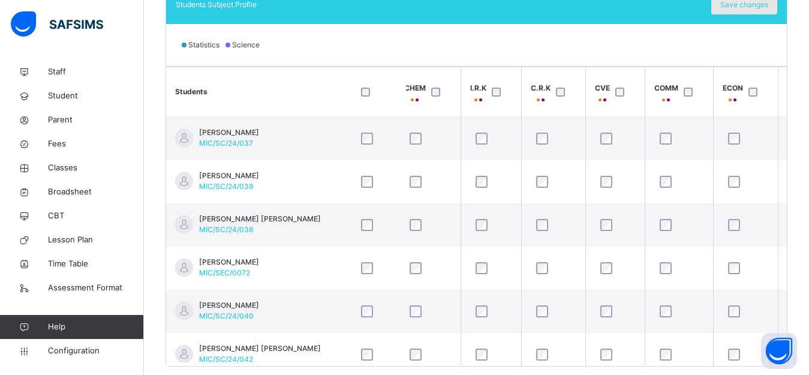
click at [754, 5] on span "Save changes" at bounding box center [744, 4] width 48 height 11
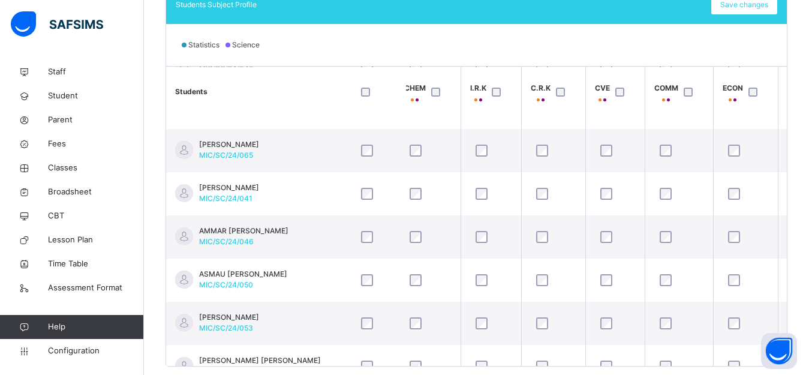
scroll to position [251, 377]
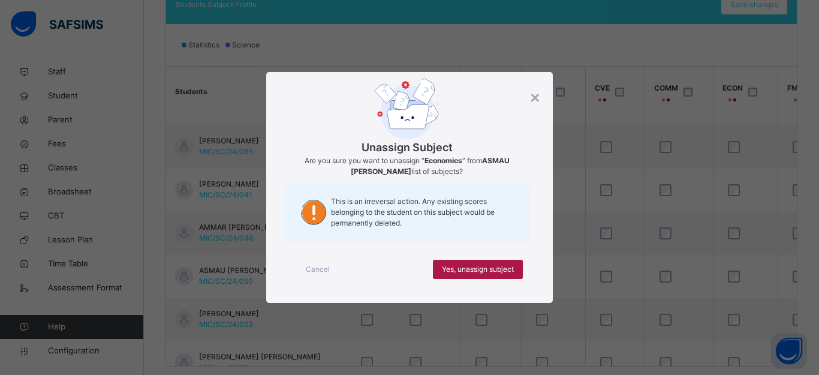
click at [504, 273] on span "Yes, unassign subject" at bounding box center [478, 269] width 72 height 11
click at [487, 267] on span "Yes, unassign subject" at bounding box center [478, 269] width 72 height 11
click at [478, 267] on span "Yes, unassign subject" at bounding box center [478, 269] width 72 height 11
click at [480, 270] on span "Yes, unassign subject" at bounding box center [478, 269] width 72 height 11
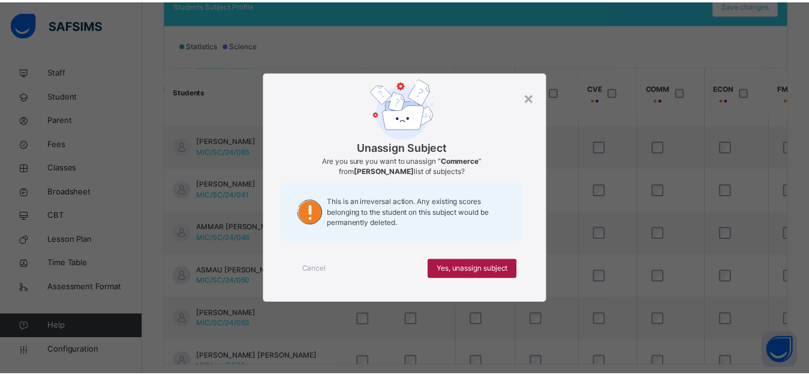
scroll to position [32, 0]
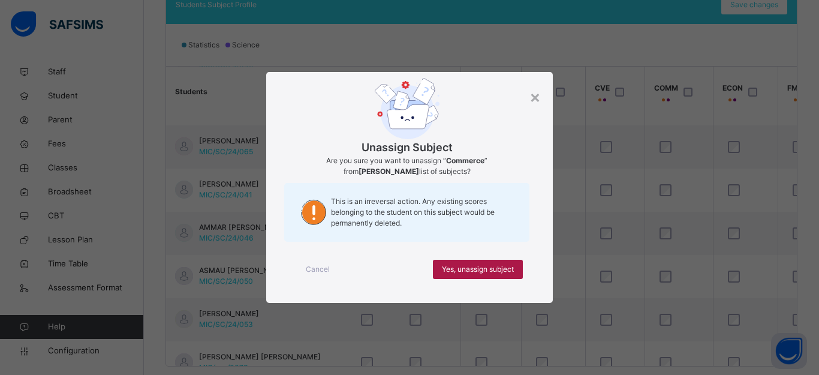
click at [460, 269] on span "Yes, unassign subject" at bounding box center [478, 269] width 72 height 11
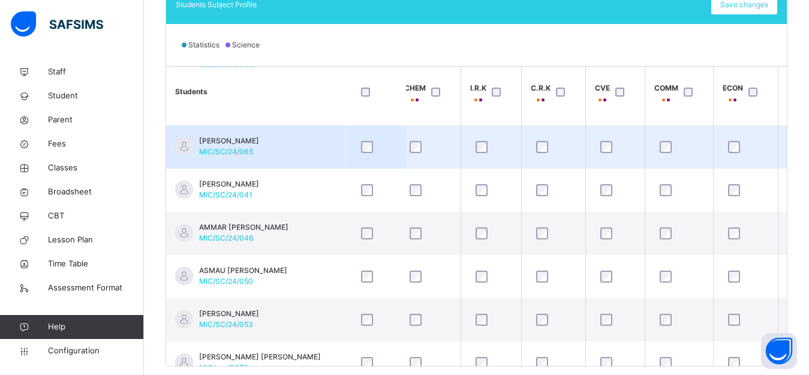
scroll to position [251, 377]
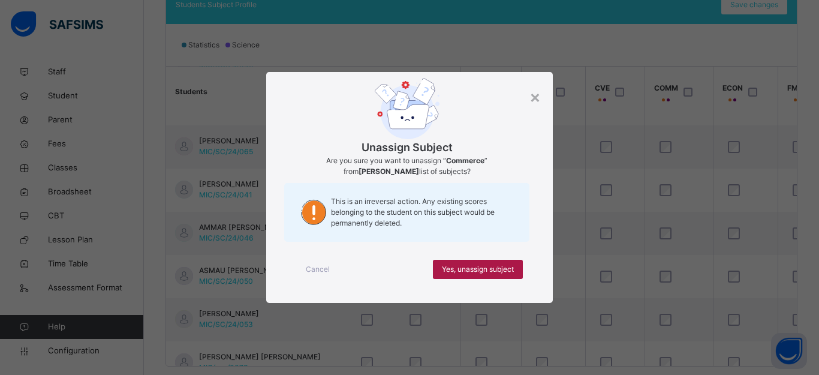
click at [498, 264] on span "Yes, unassign subject" at bounding box center [478, 269] width 72 height 11
click at [498, 266] on span "Yes, unassign subject" at bounding box center [478, 269] width 72 height 11
click at [489, 267] on span "Yes, unassign subject" at bounding box center [478, 269] width 72 height 11
click at [471, 267] on span "Yes, unassign subject" at bounding box center [478, 269] width 72 height 11
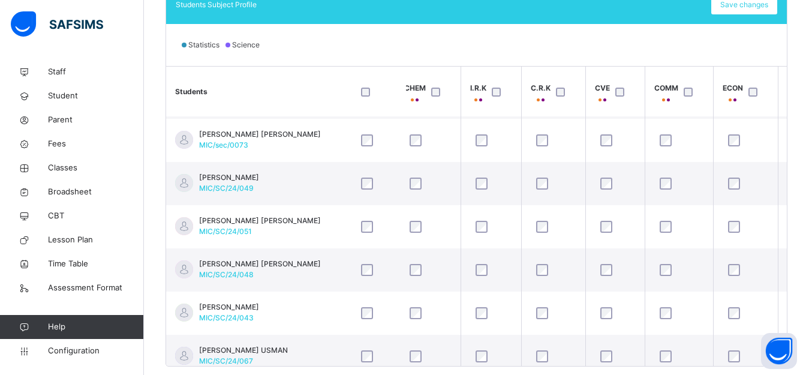
scroll to position [519, 377]
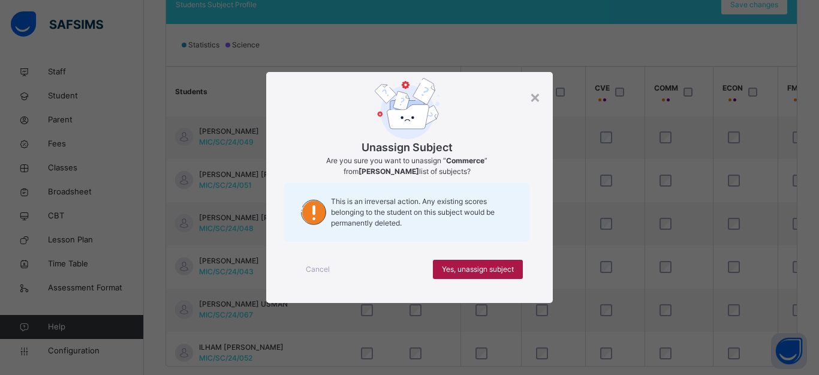
click at [473, 266] on span "Yes, unassign subject" at bounding box center [478, 269] width 72 height 11
click at [467, 266] on span "Yes, unassign subject" at bounding box center [478, 269] width 72 height 11
click at [462, 270] on span "Yes, unassign subject" at bounding box center [478, 269] width 72 height 11
click at [472, 264] on span "Yes, unassign subject" at bounding box center [478, 269] width 72 height 11
click at [500, 266] on span "Yes, unassign subject" at bounding box center [478, 269] width 72 height 11
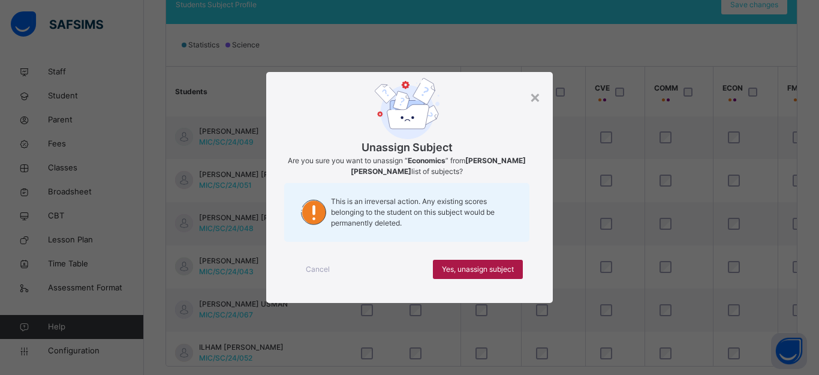
click at [500, 266] on span "Yes, unassign subject" at bounding box center [478, 269] width 72 height 11
click at [471, 267] on span "Yes, unassign subject" at bounding box center [478, 269] width 72 height 11
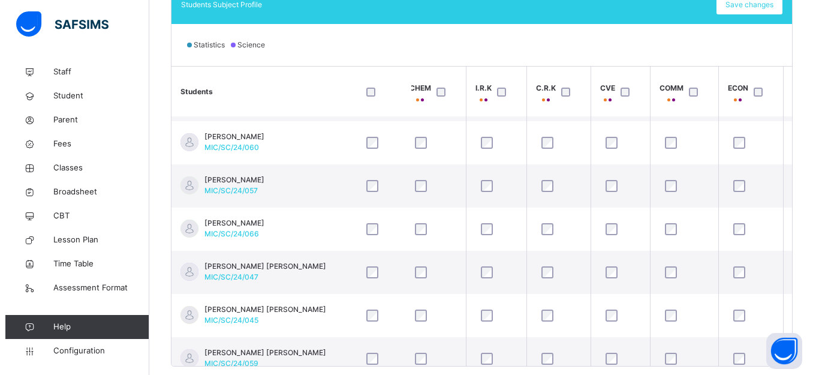
scroll to position [812, 377]
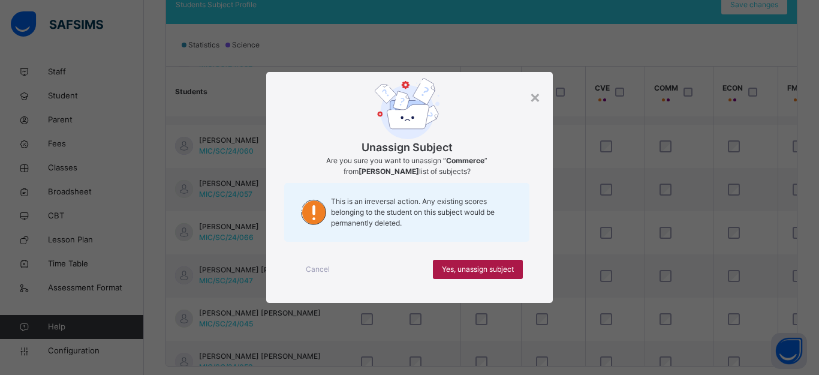
click at [490, 264] on span "Yes, unassign subject" at bounding box center [478, 269] width 72 height 11
click at [476, 271] on span "Yes, unassign subject" at bounding box center [478, 269] width 72 height 11
click at [490, 267] on span "Yes, unassign subject" at bounding box center [478, 269] width 72 height 11
click at [487, 268] on span "Yes, unassign subject" at bounding box center [478, 269] width 72 height 11
click at [489, 270] on span "Yes, unassign subject" at bounding box center [478, 269] width 72 height 11
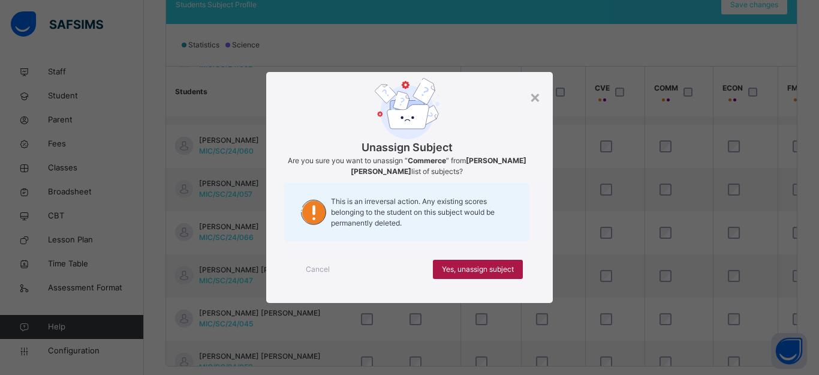
click at [502, 267] on span "Yes, unassign subject" at bounding box center [478, 269] width 72 height 11
click at [492, 264] on span "Yes, unassign subject" at bounding box center [478, 269] width 72 height 11
click at [486, 269] on span "Yes, unassign subject" at bounding box center [478, 269] width 72 height 11
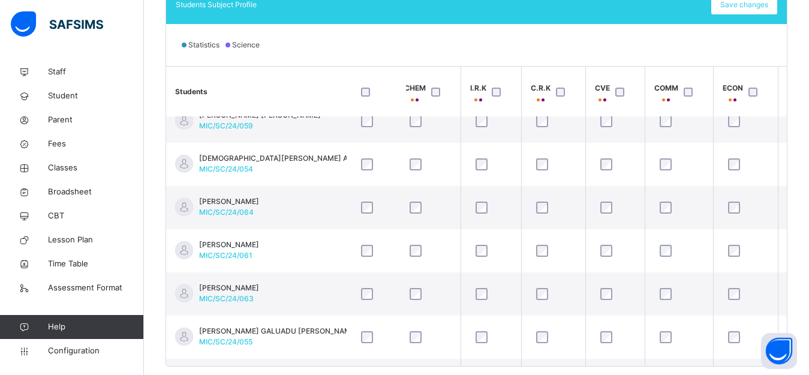
scroll to position [1087, 377]
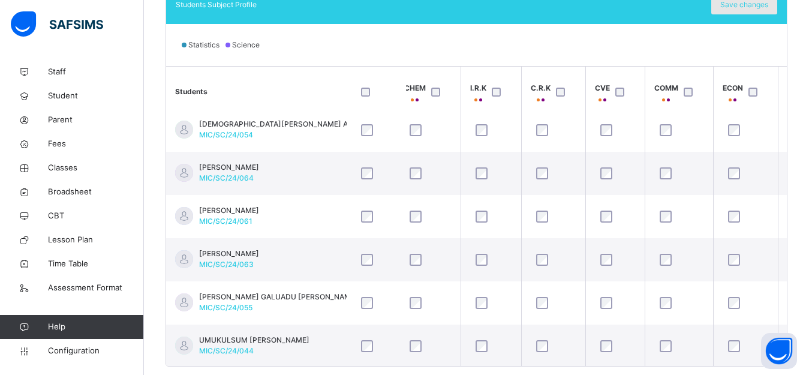
click at [748, 4] on span "Save changes" at bounding box center [744, 4] width 48 height 11
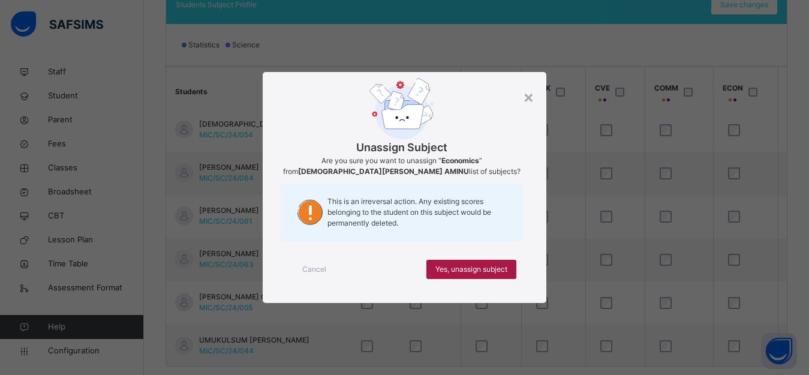
click at [478, 270] on span "Yes, unassign subject" at bounding box center [471, 269] width 72 height 11
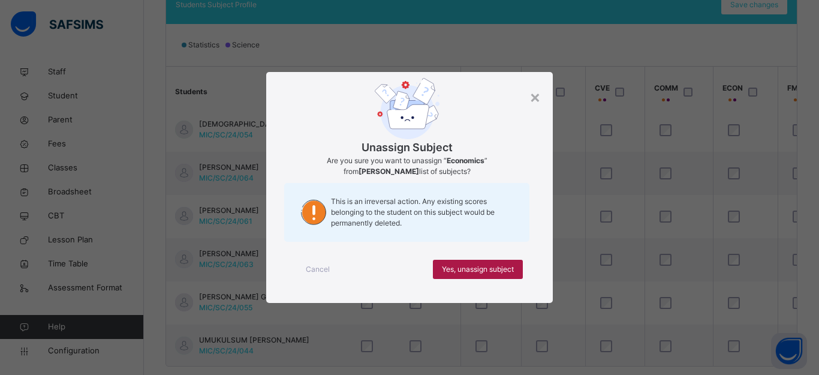
click at [472, 268] on span "Yes, unassign subject" at bounding box center [478, 269] width 72 height 11
click at [497, 264] on span "Yes, unassign subject" at bounding box center [478, 269] width 72 height 11
click at [461, 265] on span "Yes, unassign subject" at bounding box center [478, 269] width 72 height 11
click at [495, 270] on span "Yes, unassign subject" at bounding box center [478, 269] width 72 height 11
click at [481, 270] on span "Yes, unassign subject" at bounding box center [478, 269] width 72 height 11
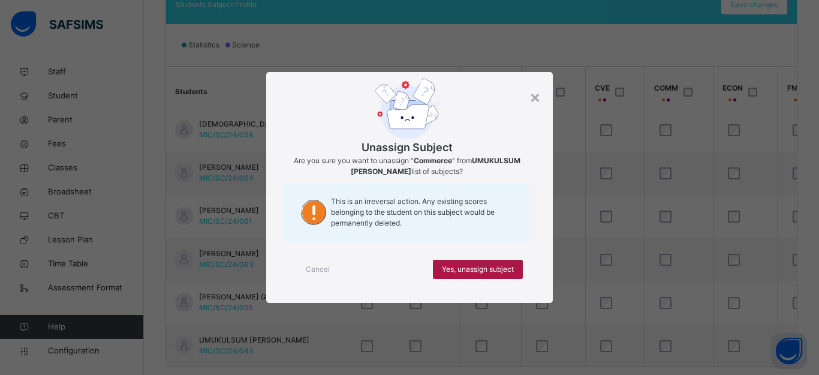
click at [477, 271] on span "Yes, unassign subject" at bounding box center [478, 269] width 72 height 11
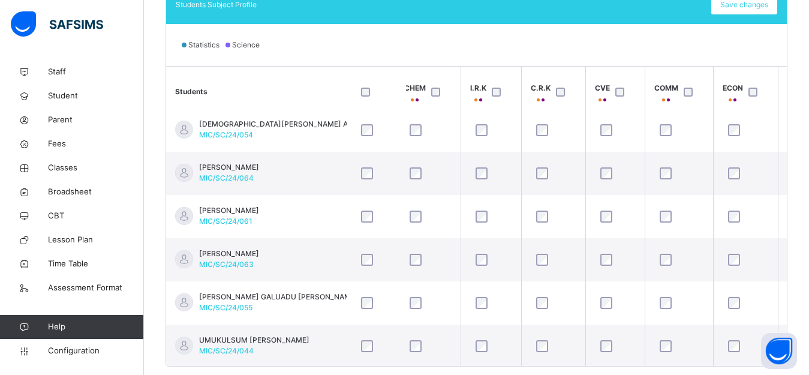
scroll to position [1224, 377]
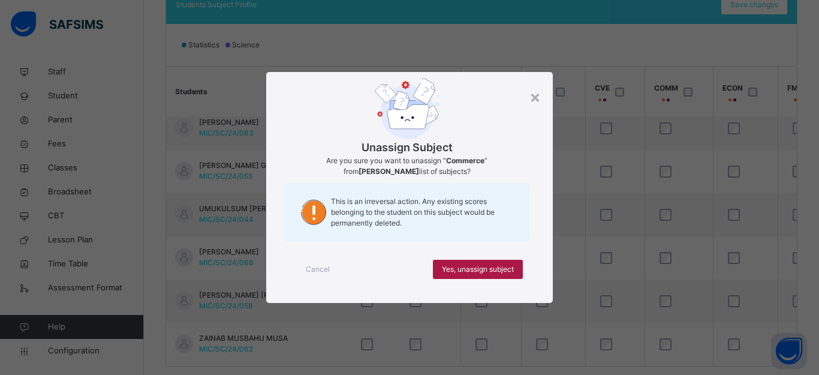
click at [470, 267] on span "Yes, unassign subject" at bounding box center [478, 269] width 72 height 11
click at [486, 270] on span "Yes, unassign subject" at bounding box center [478, 269] width 72 height 11
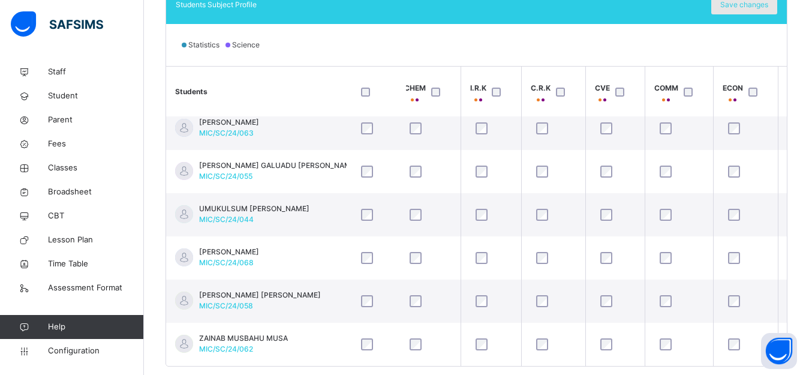
click at [757, 8] on span "Save changes" at bounding box center [744, 4] width 48 height 11
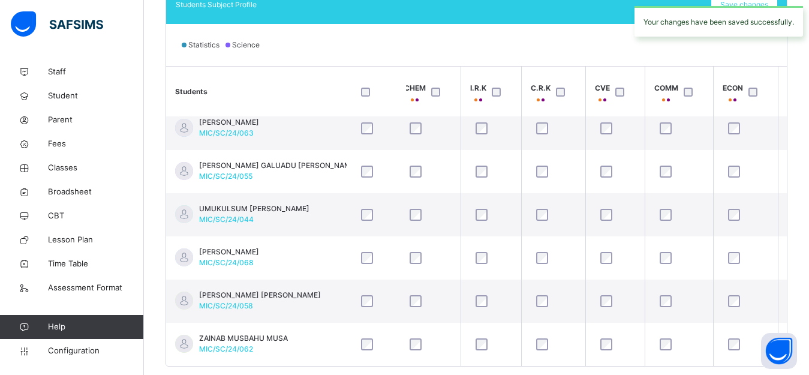
scroll to position [337, 0]
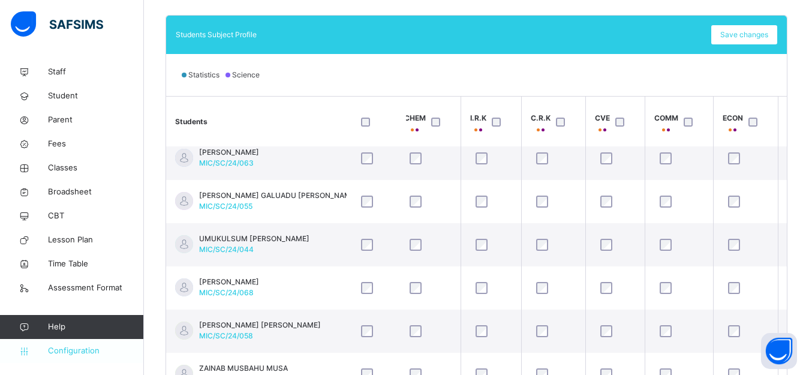
click at [81, 352] on span "Configuration" at bounding box center [95, 351] width 95 height 12
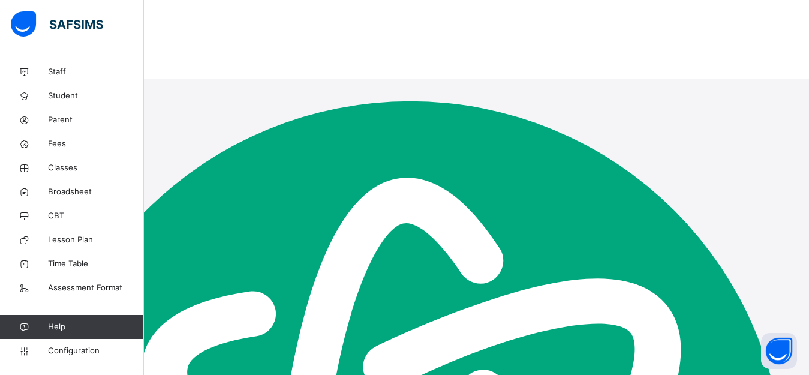
scroll to position [125, 0]
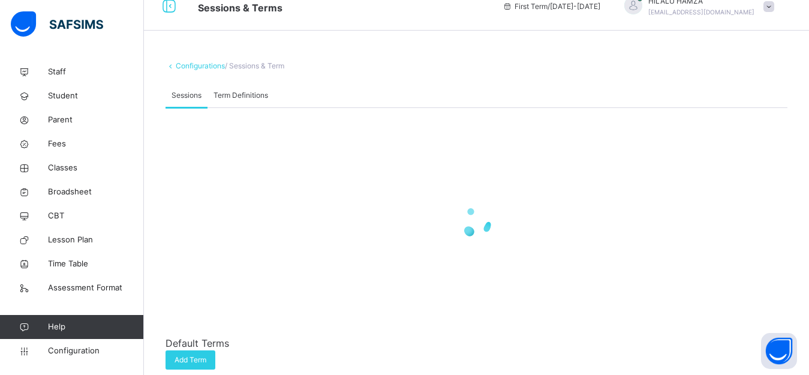
scroll to position [233, 0]
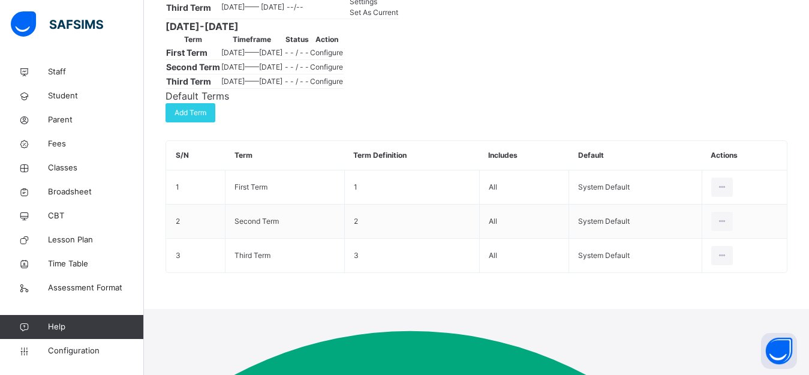
click at [398, 17] on span "Set As Current" at bounding box center [373, 12] width 49 height 9
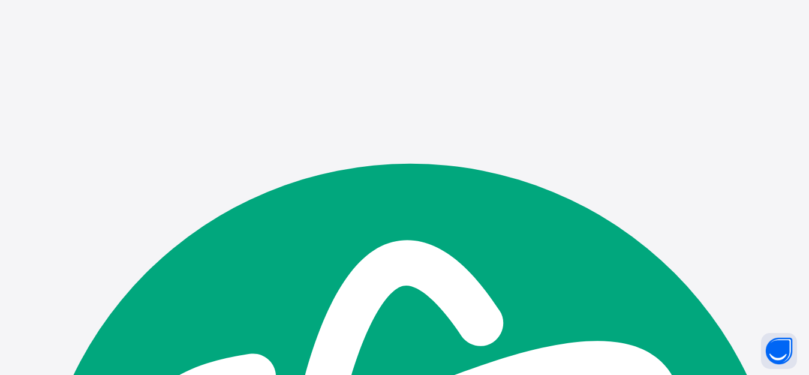
scroll to position [0, 0]
